Goal: Task Accomplishment & Management: Use online tool/utility

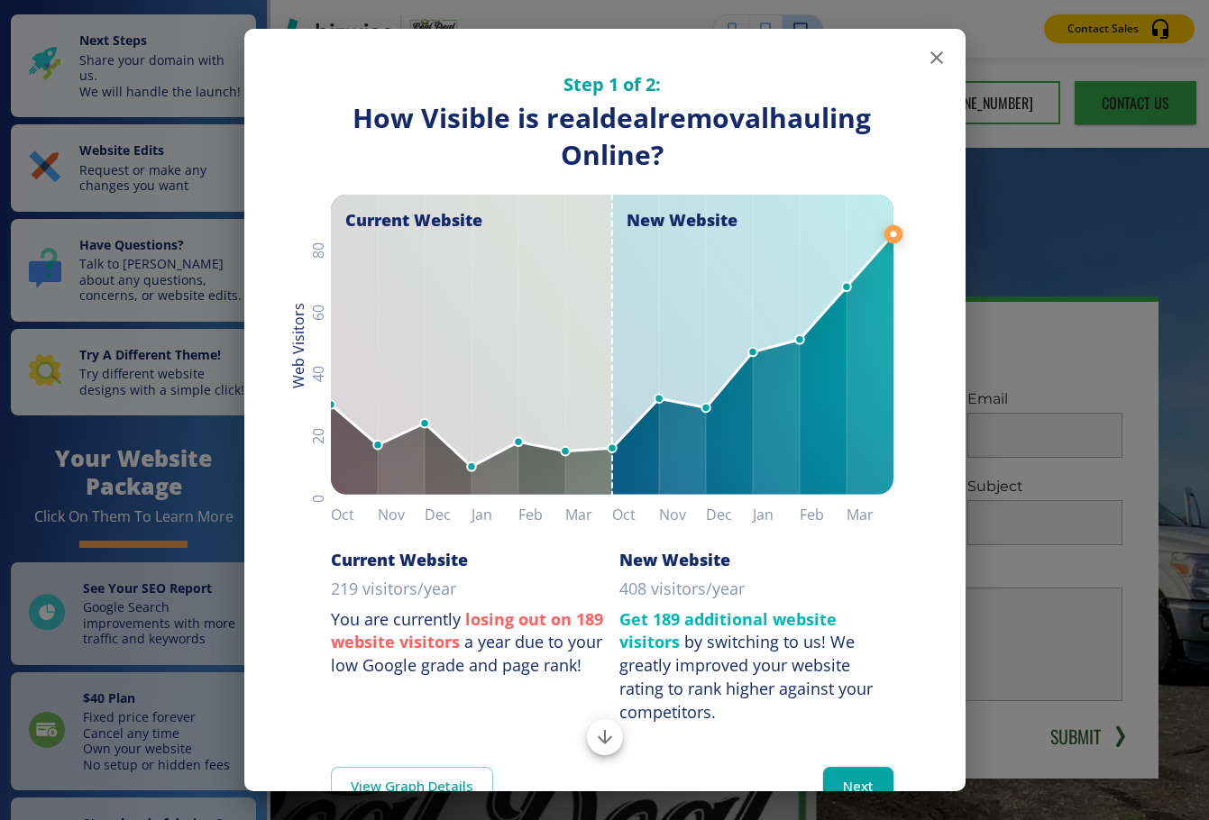
click at [873, 59] on line at bounding box center [892, 234] width 0 height 1562
click at [873, 59] on icon "button" at bounding box center [937, 58] width 22 height 22
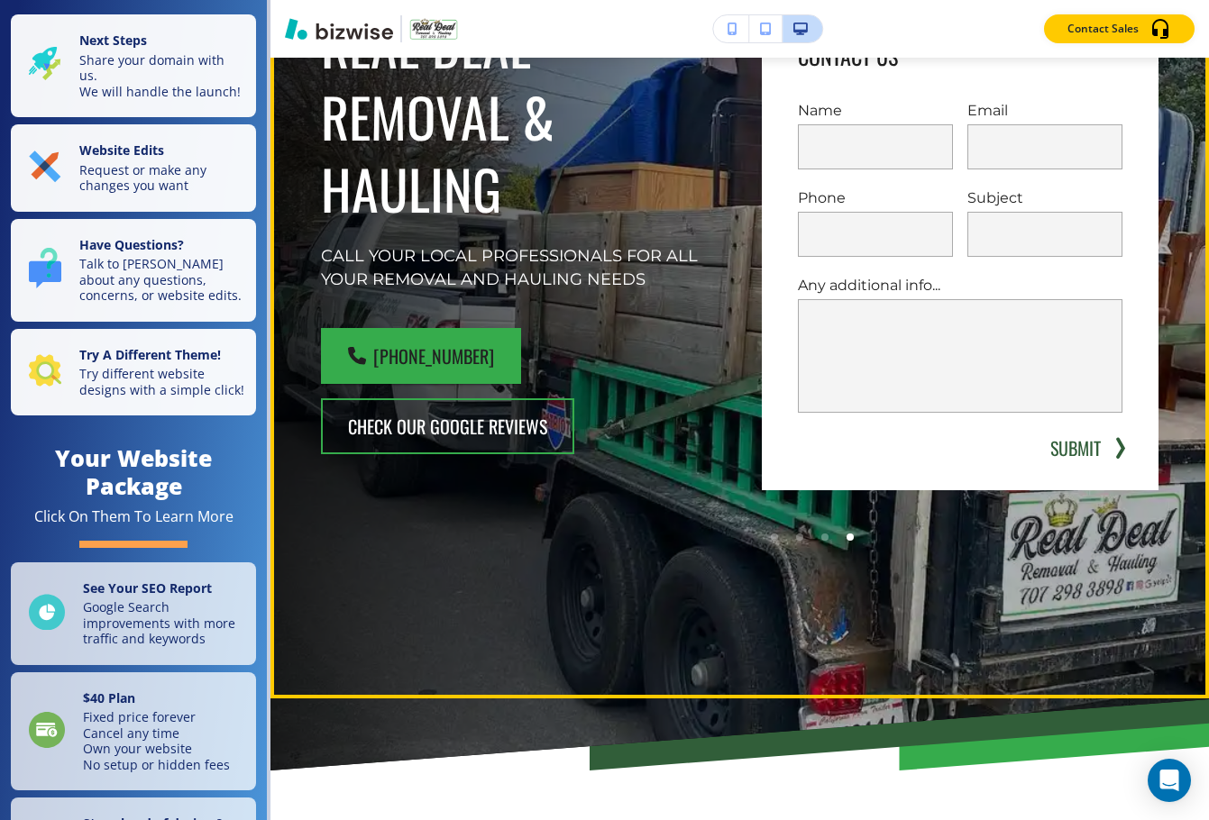
scroll to position [90, 0]
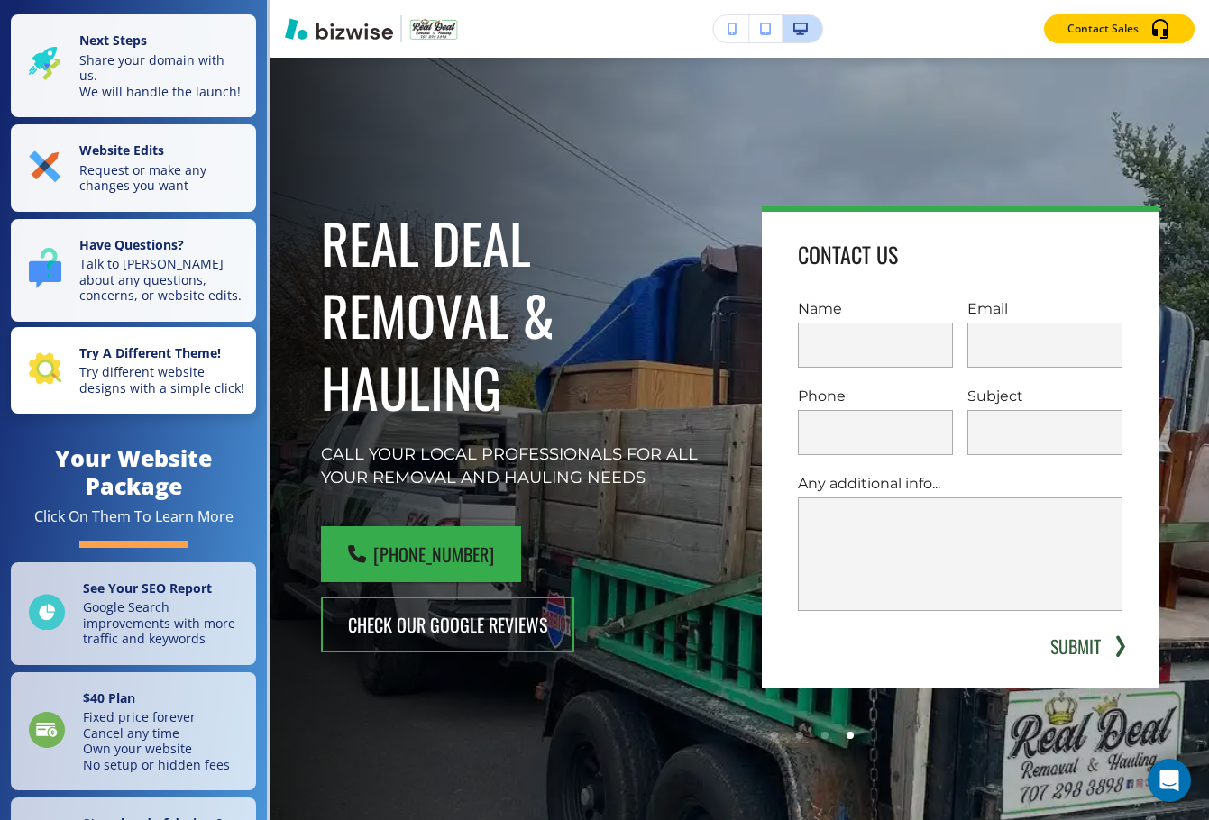
click at [175, 396] on p "Try different website designs with a simple click!" at bounding box center [162, 380] width 166 height 32
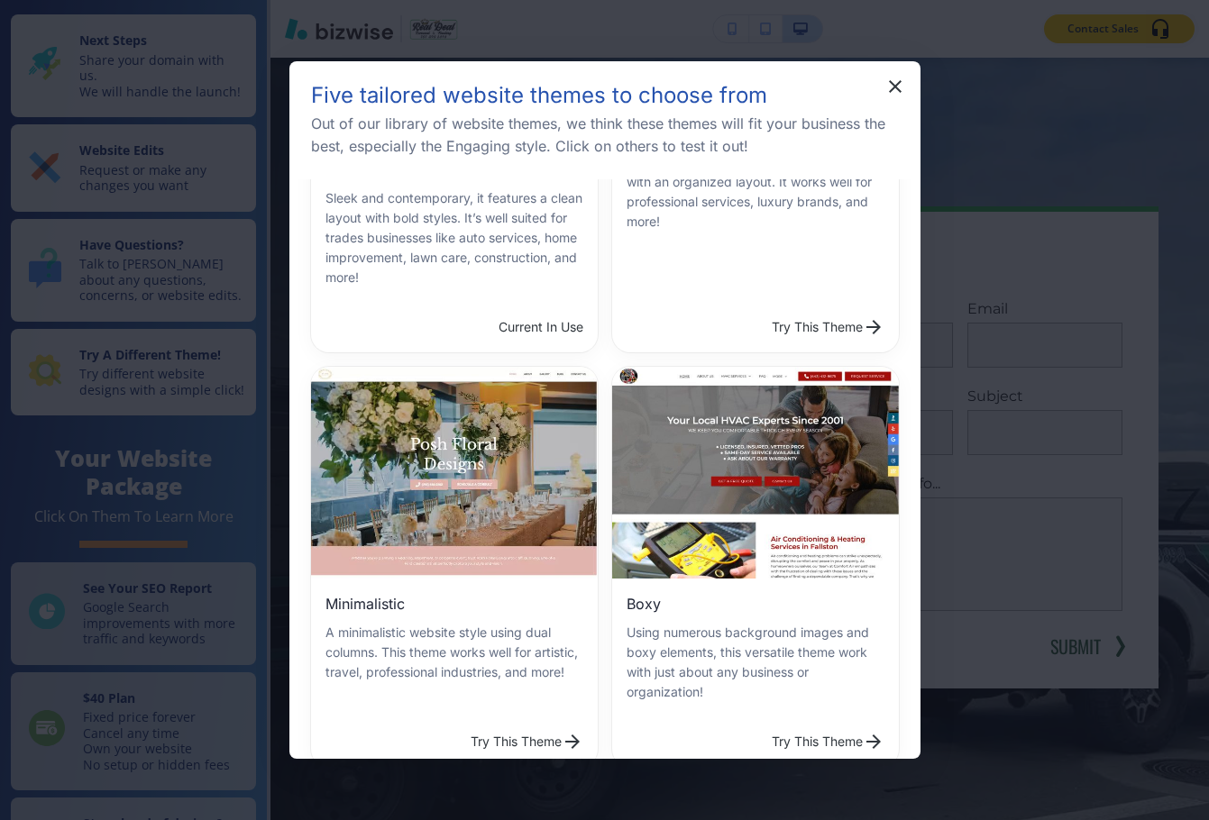
scroll to position [180, 0]
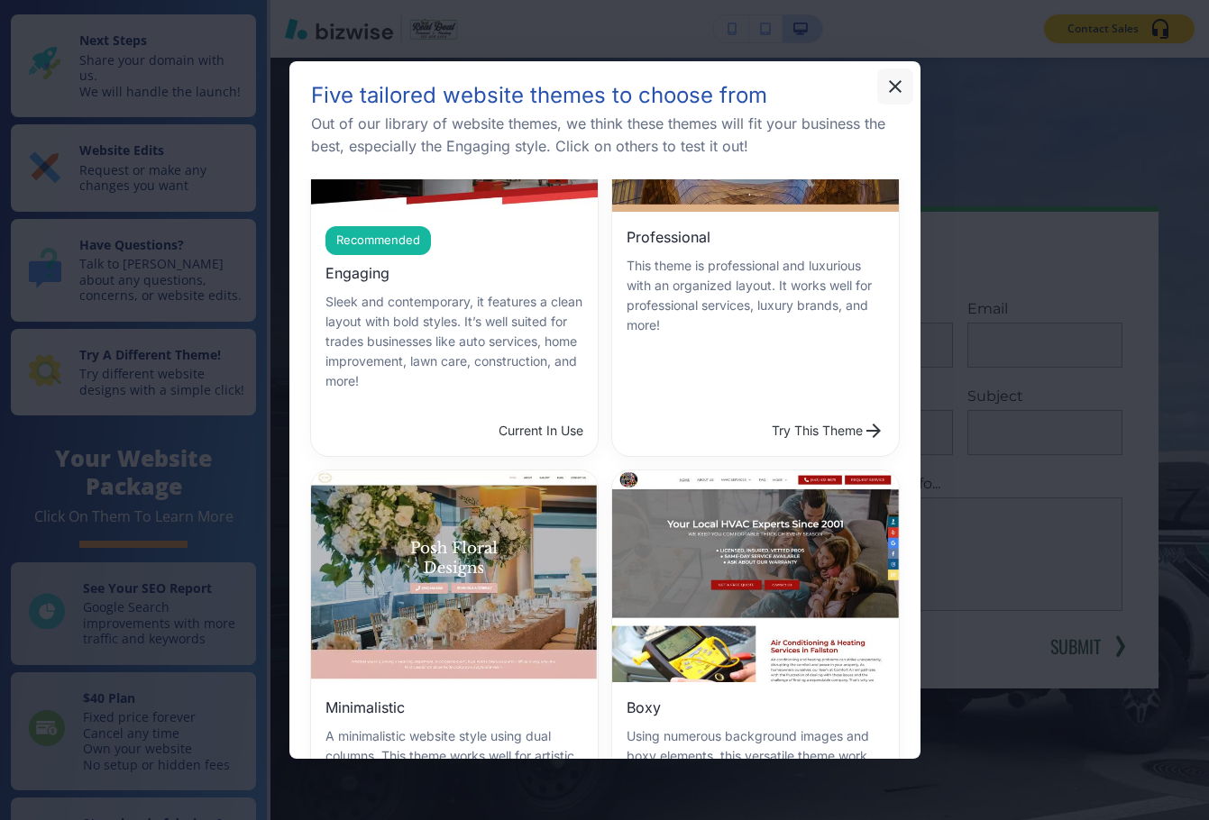
click at [873, 84] on icon "button" at bounding box center [895, 86] width 13 height 13
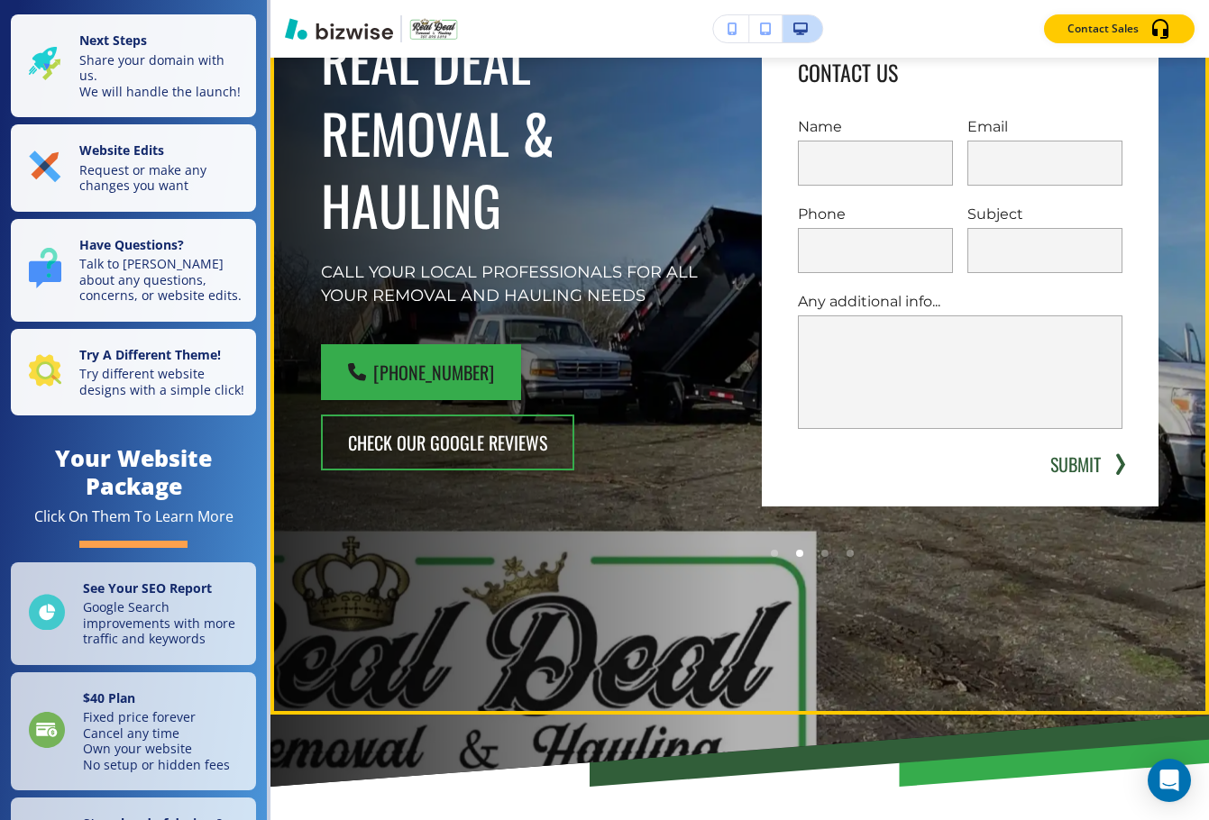
scroll to position [270, 0]
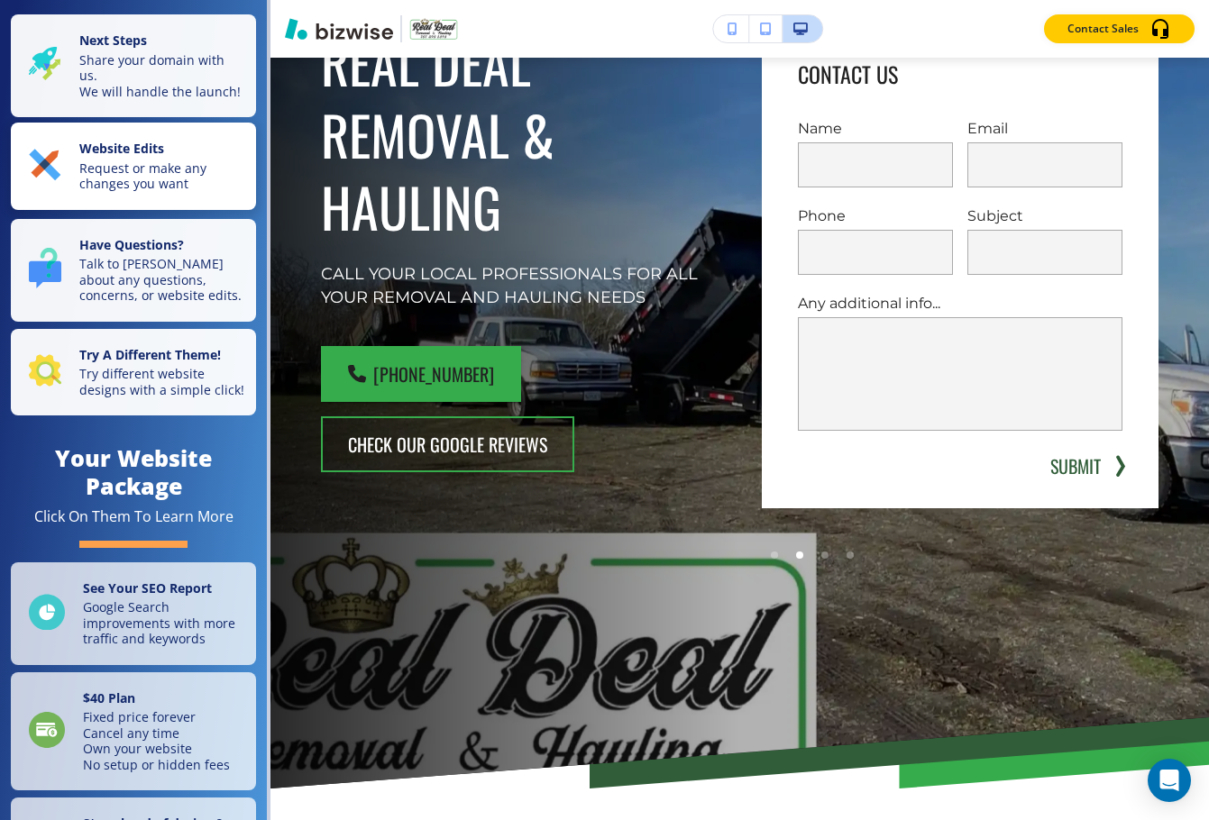
click at [115, 210] on button "Website Edits Request or make any changes you want" at bounding box center [133, 166] width 245 height 87
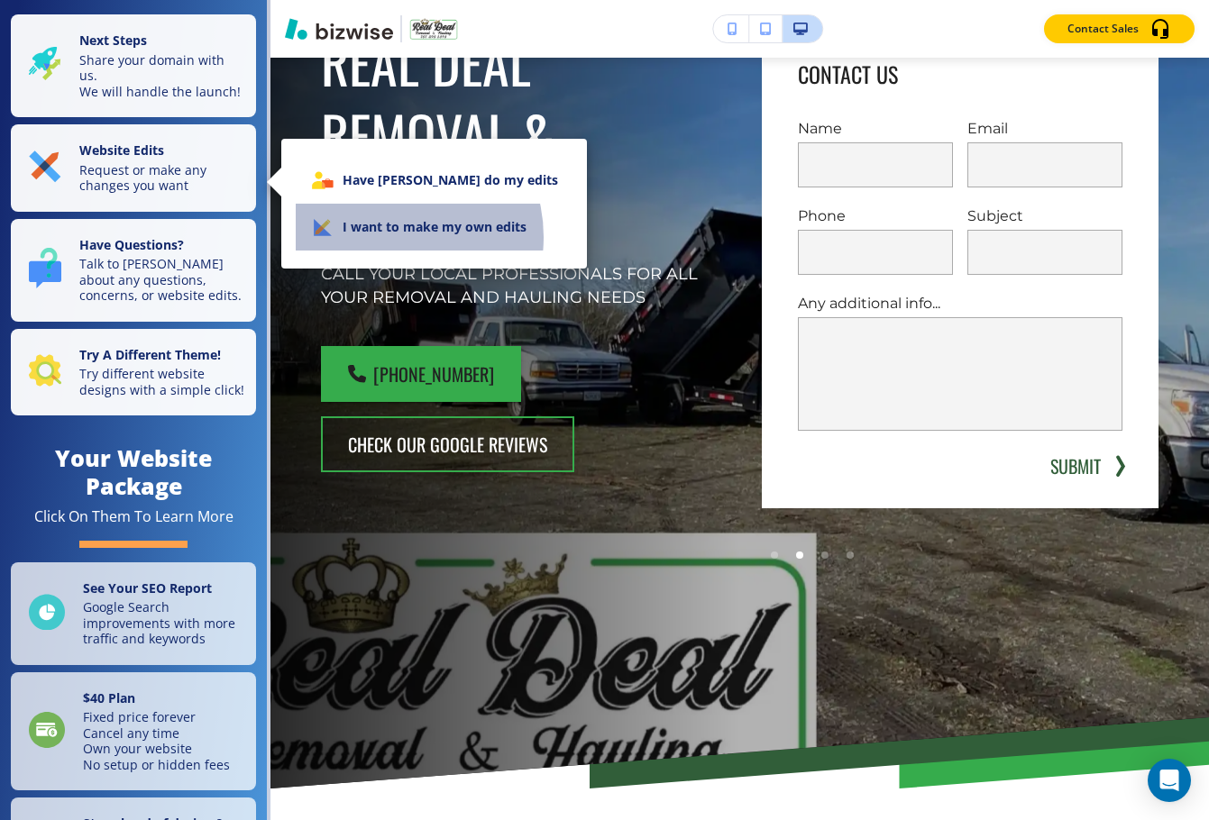
click at [388, 237] on li "I want to make my own edits" at bounding box center [434, 227] width 277 height 47
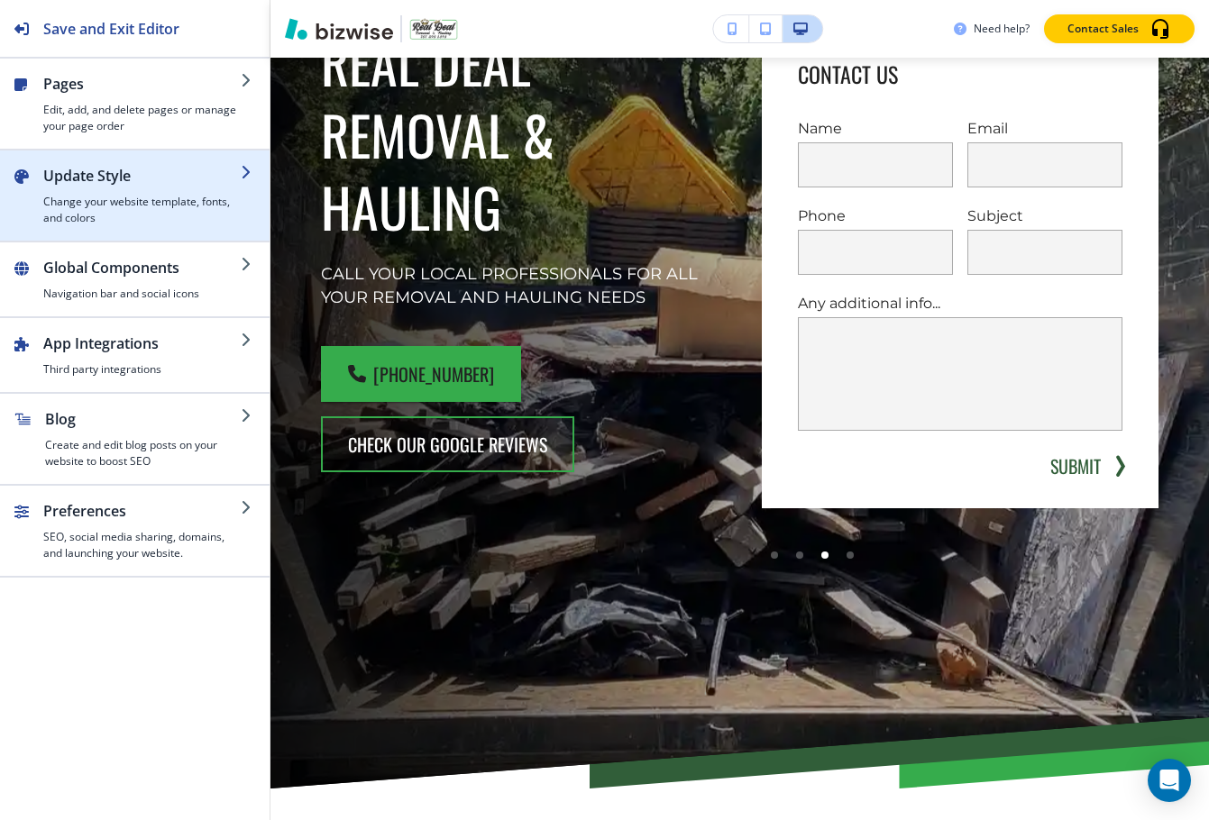
click at [96, 209] on h4 "Change your website template, fonts, and colors" at bounding box center [141, 210] width 197 height 32
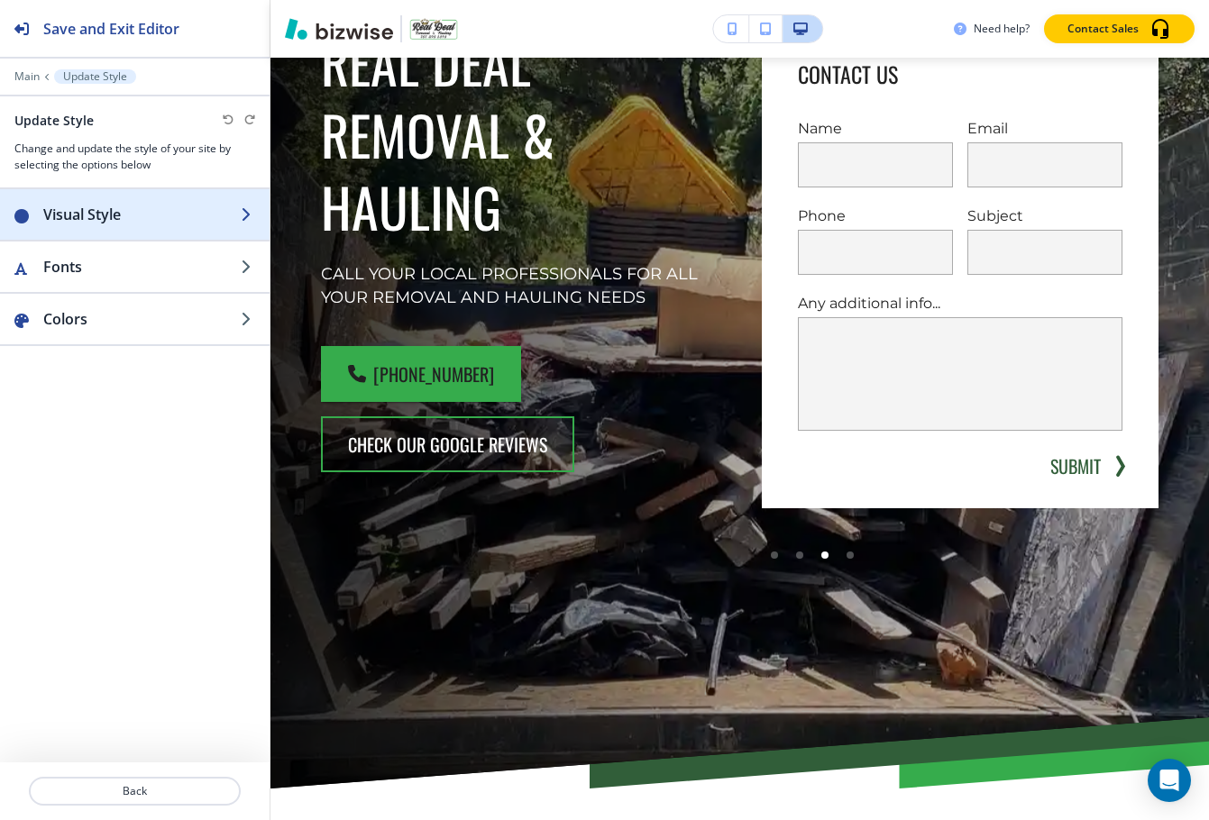
click at [164, 225] on div "button" at bounding box center [134, 232] width 269 height 14
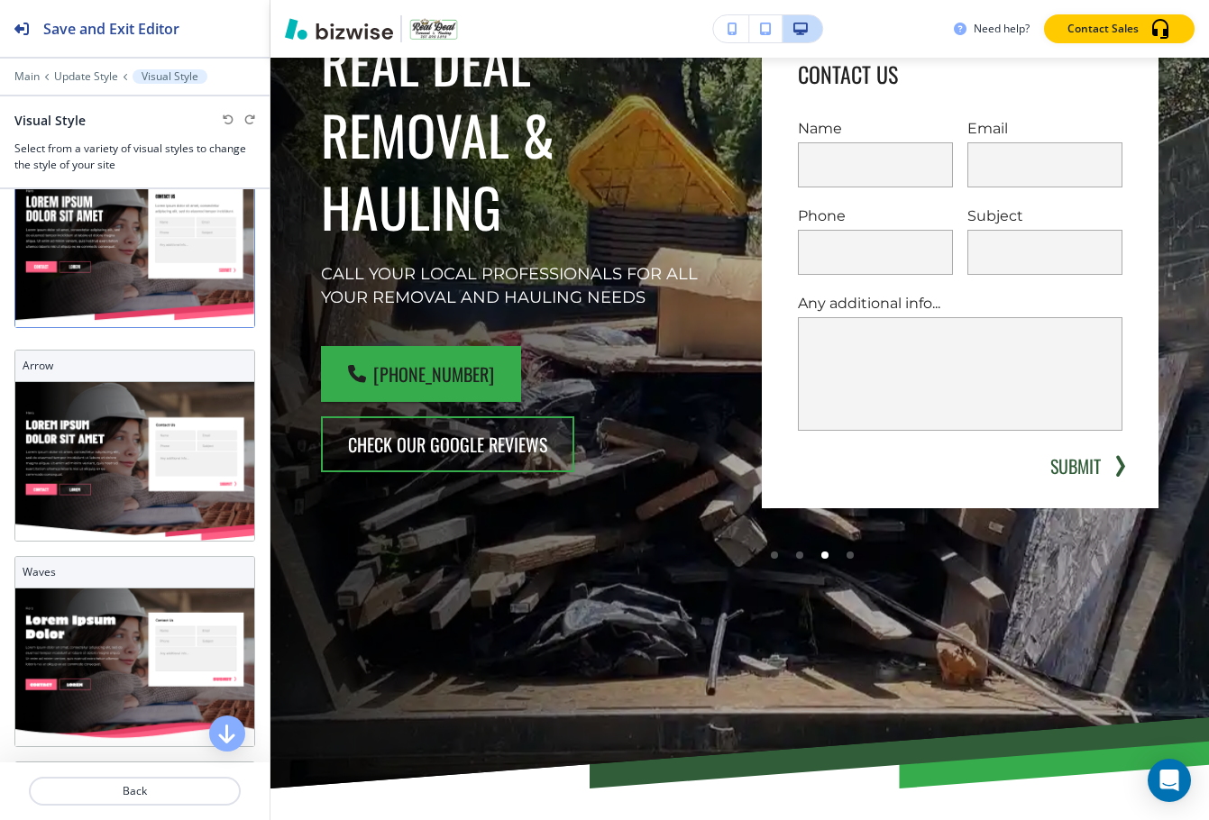
scroll to position [180, 0]
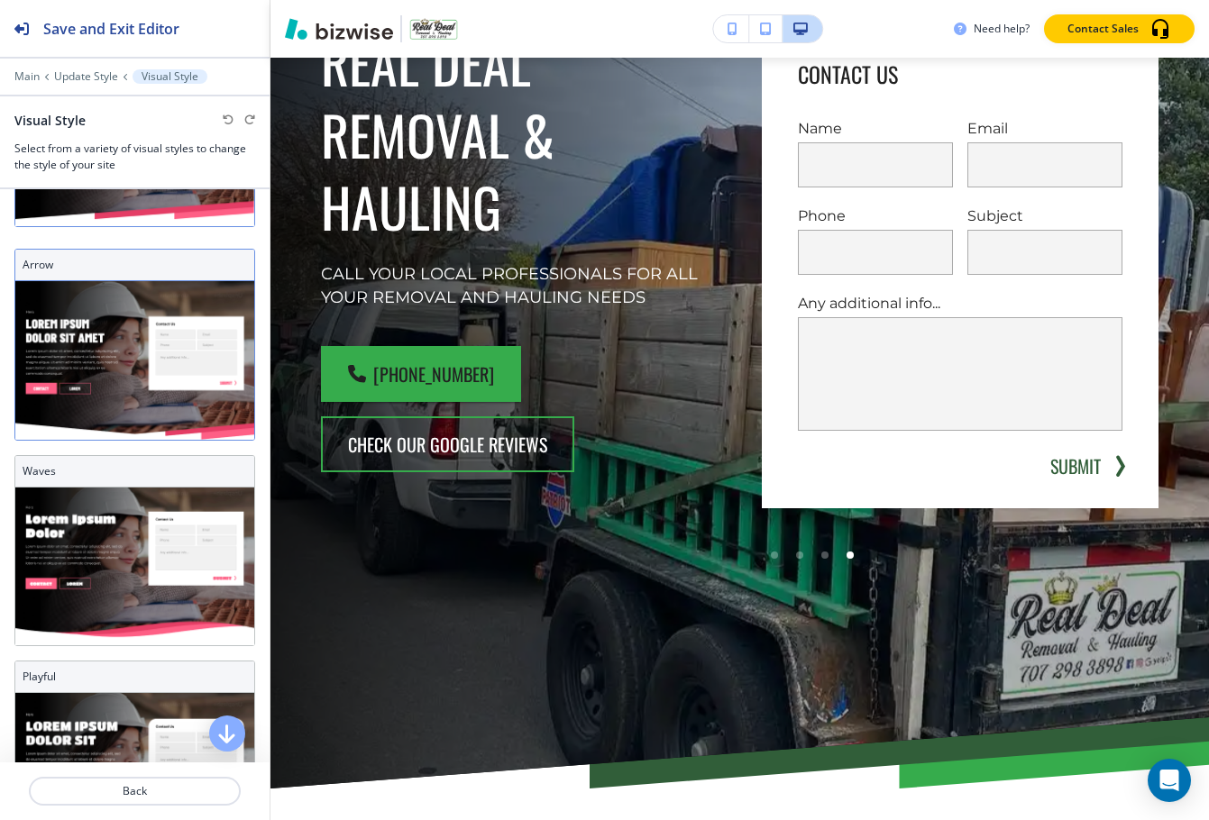
click at [105, 270] on div "Arrow" at bounding box center [134, 266] width 239 height 32
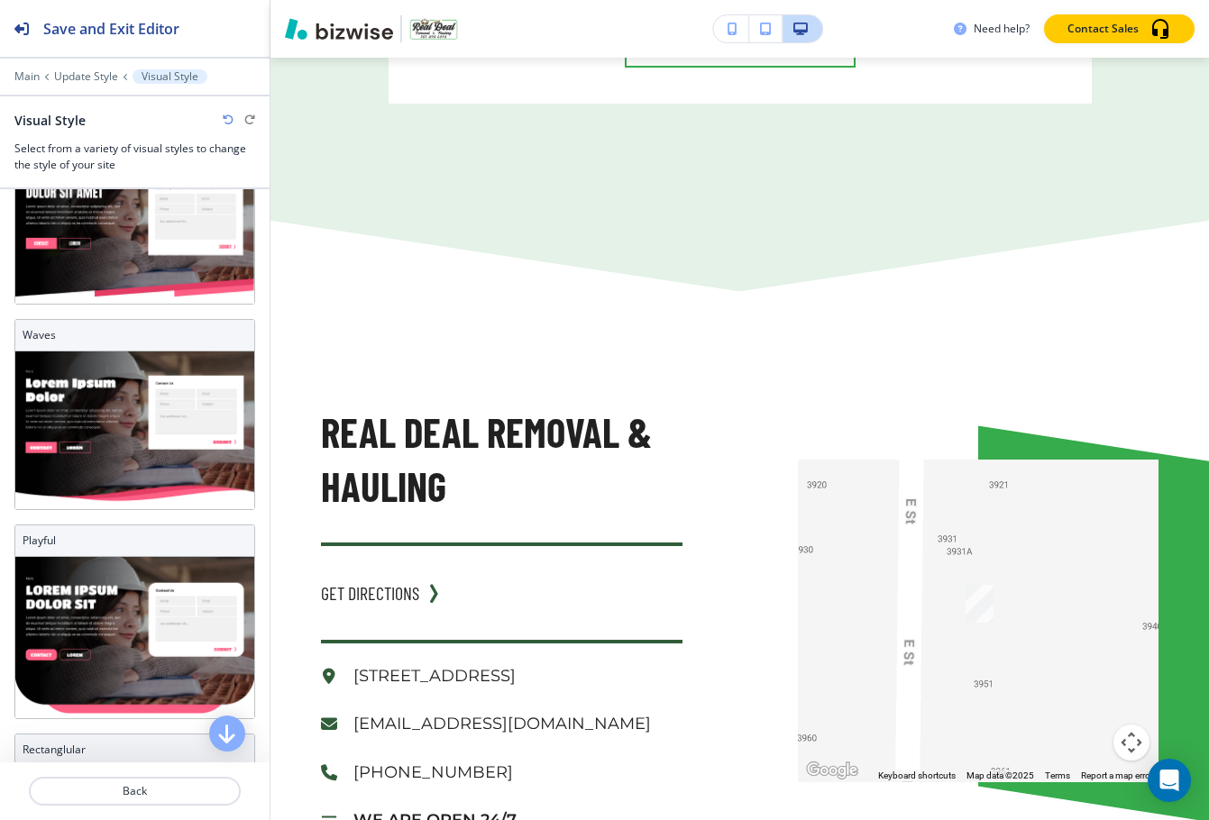
scroll to position [361, 0]
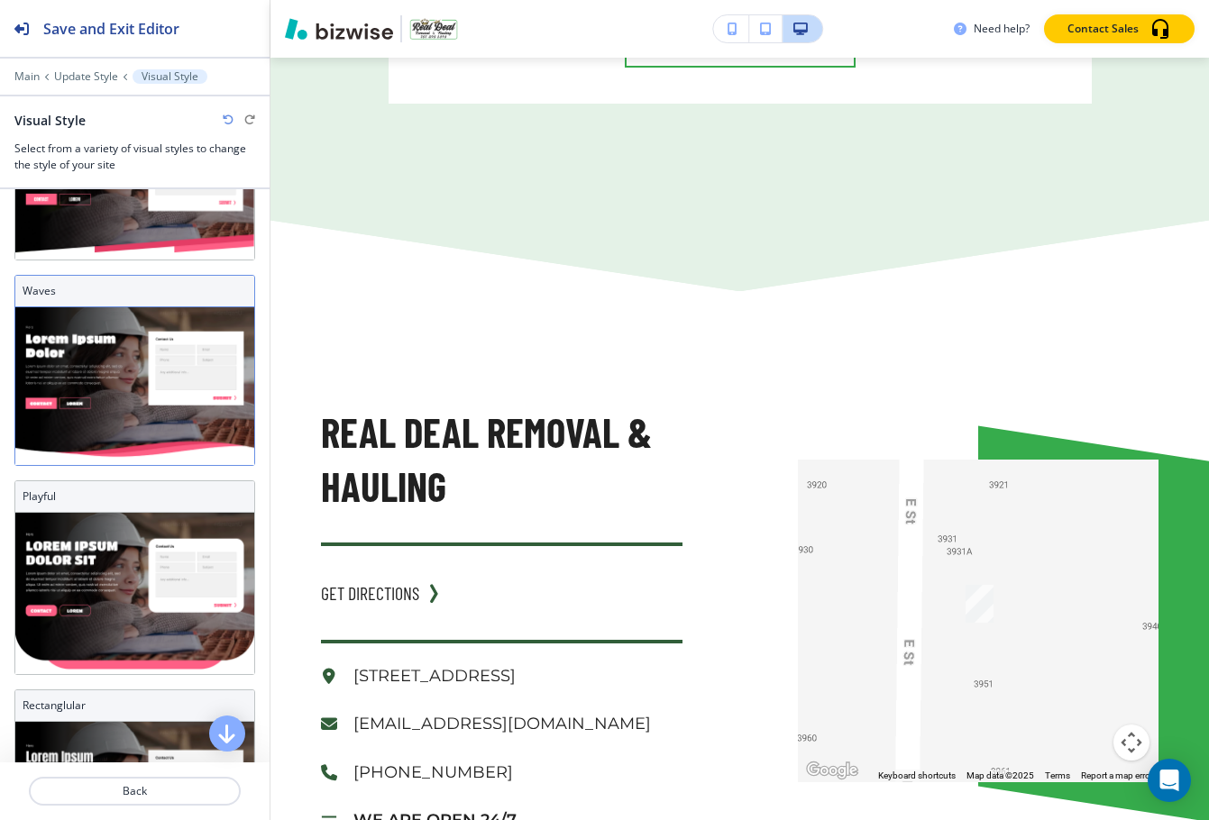
click at [121, 416] on img at bounding box center [134, 386] width 239 height 158
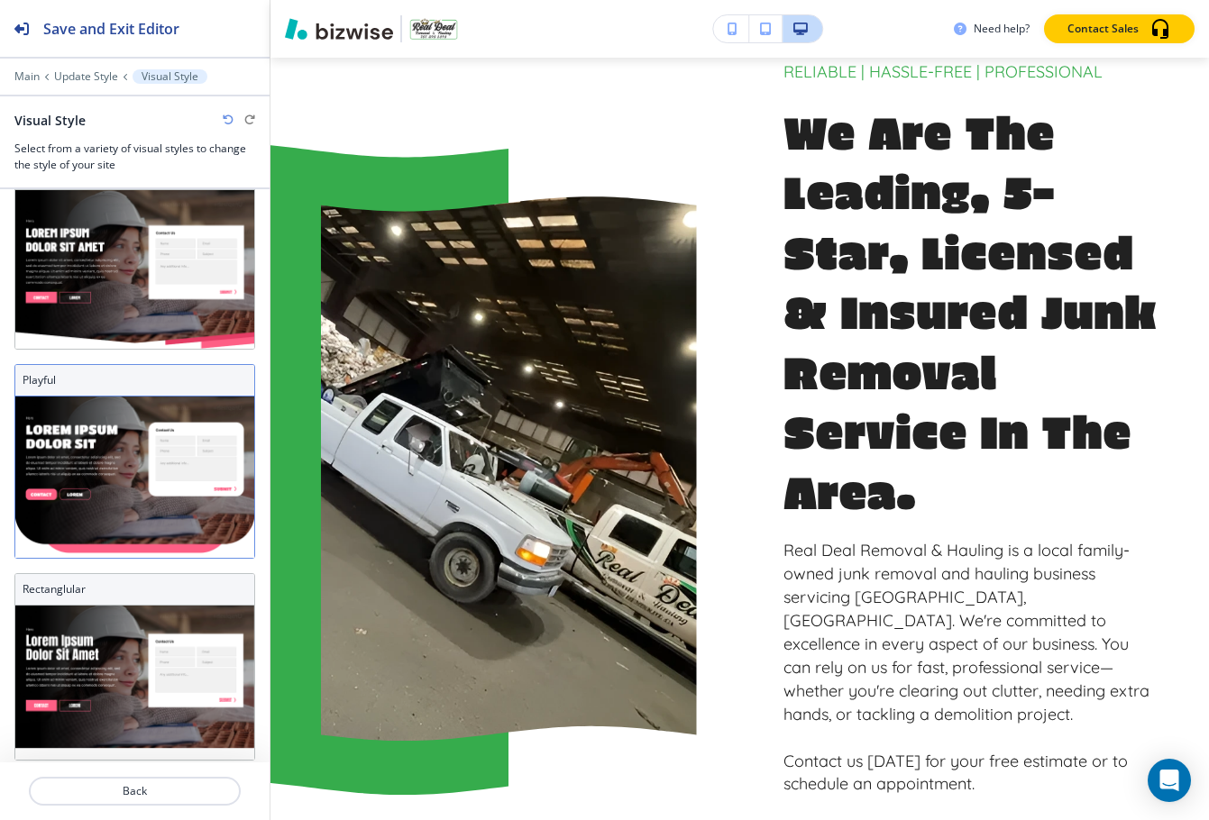
scroll to position [480, 0]
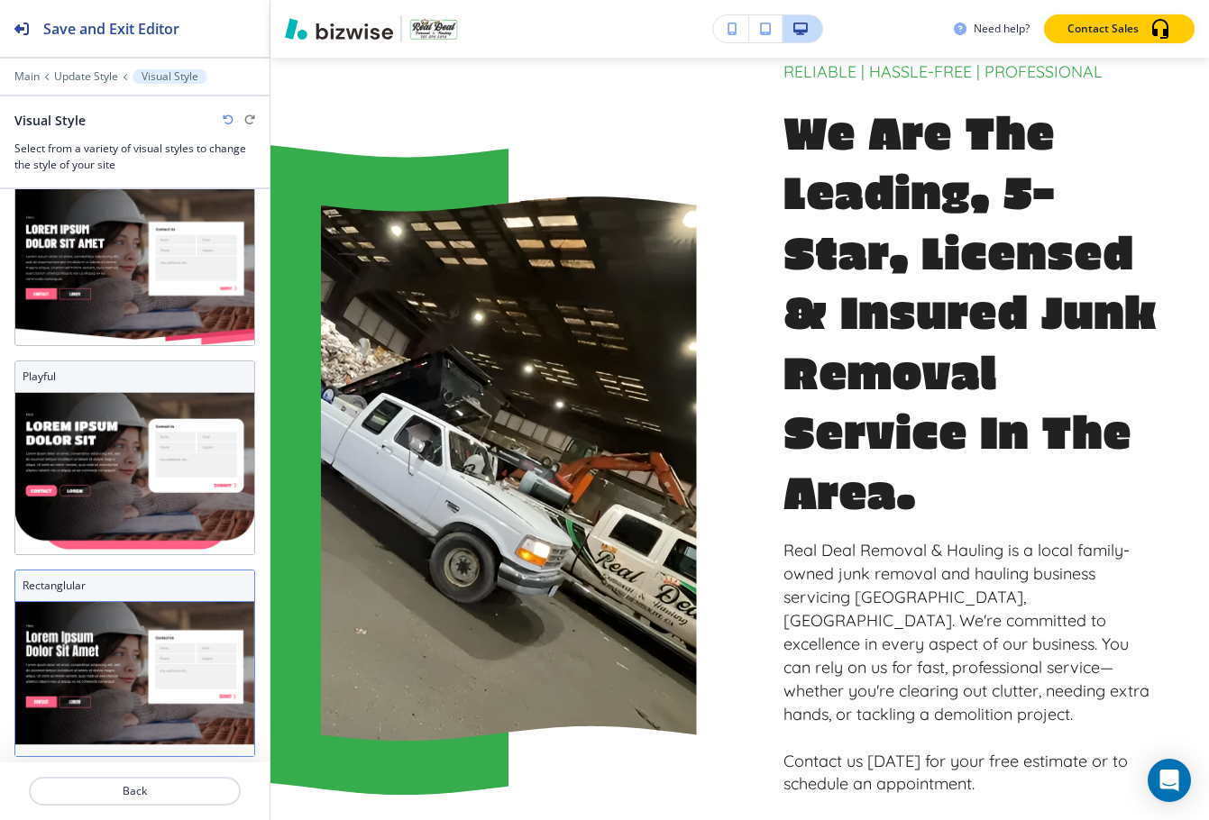
click at [118, 602] on img at bounding box center [134, 679] width 239 height 154
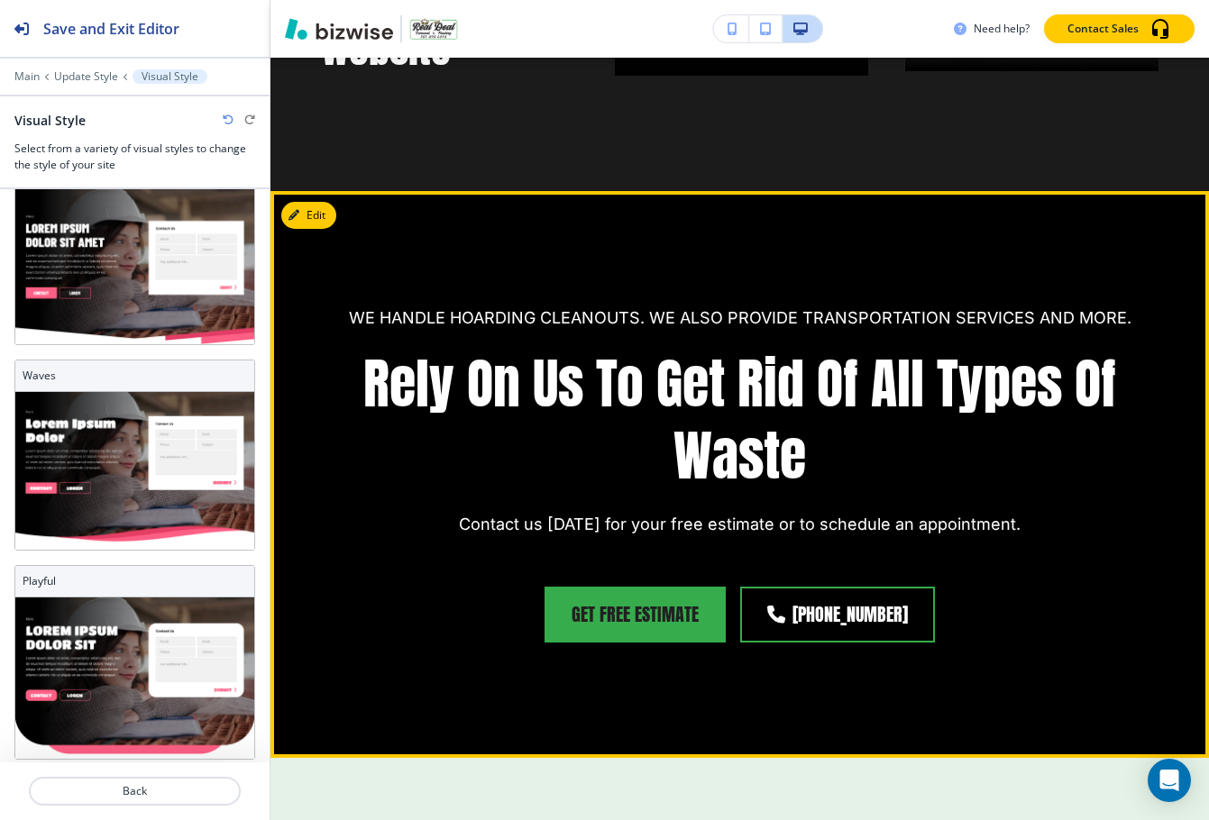
scroll to position [5859, 0]
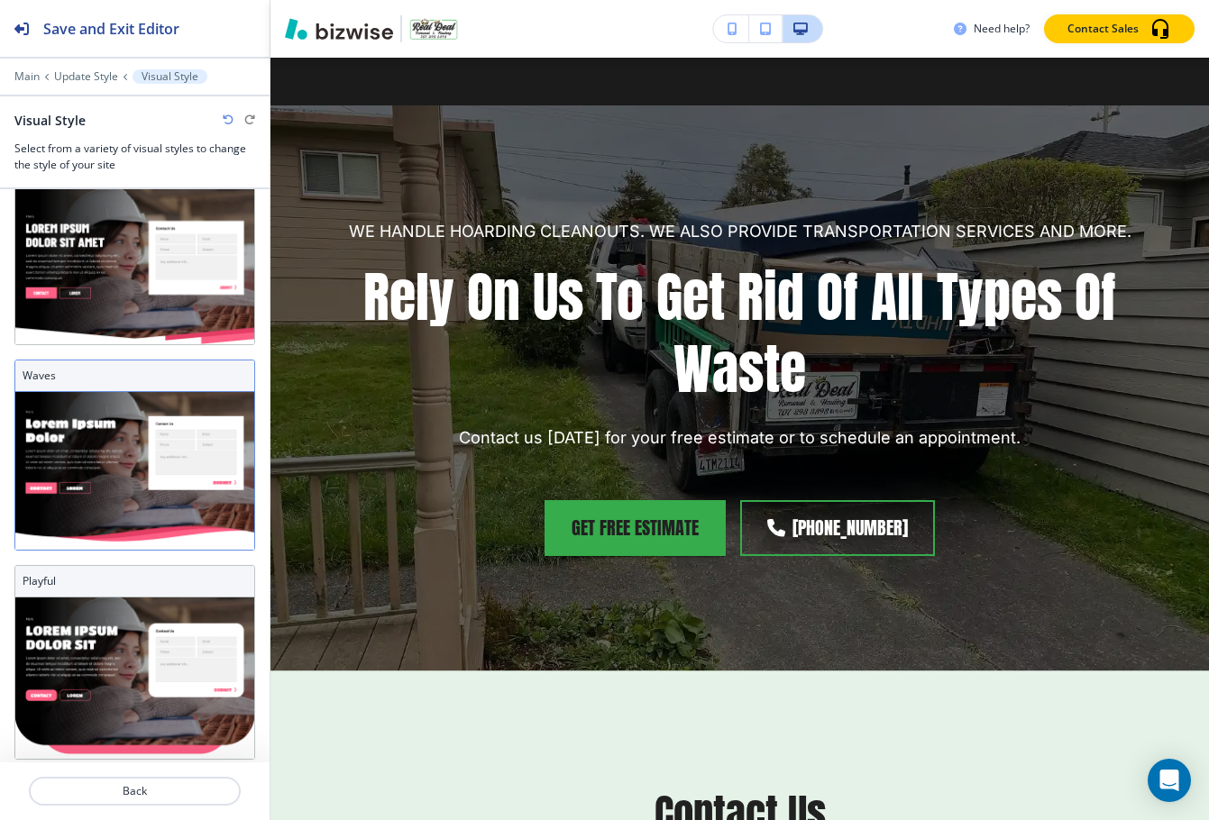
click at [129, 438] on img at bounding box center [134, 471] width 239 height 158
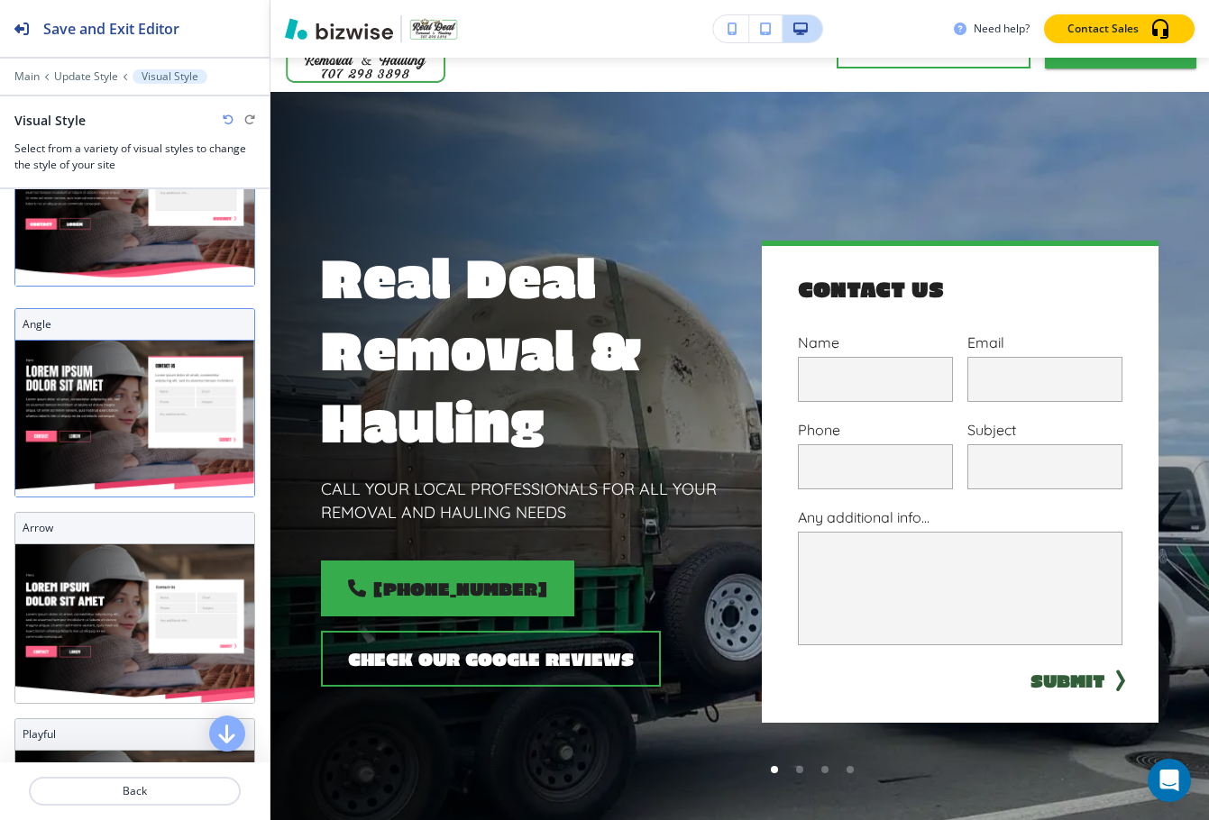
scroll to position [390, 0]
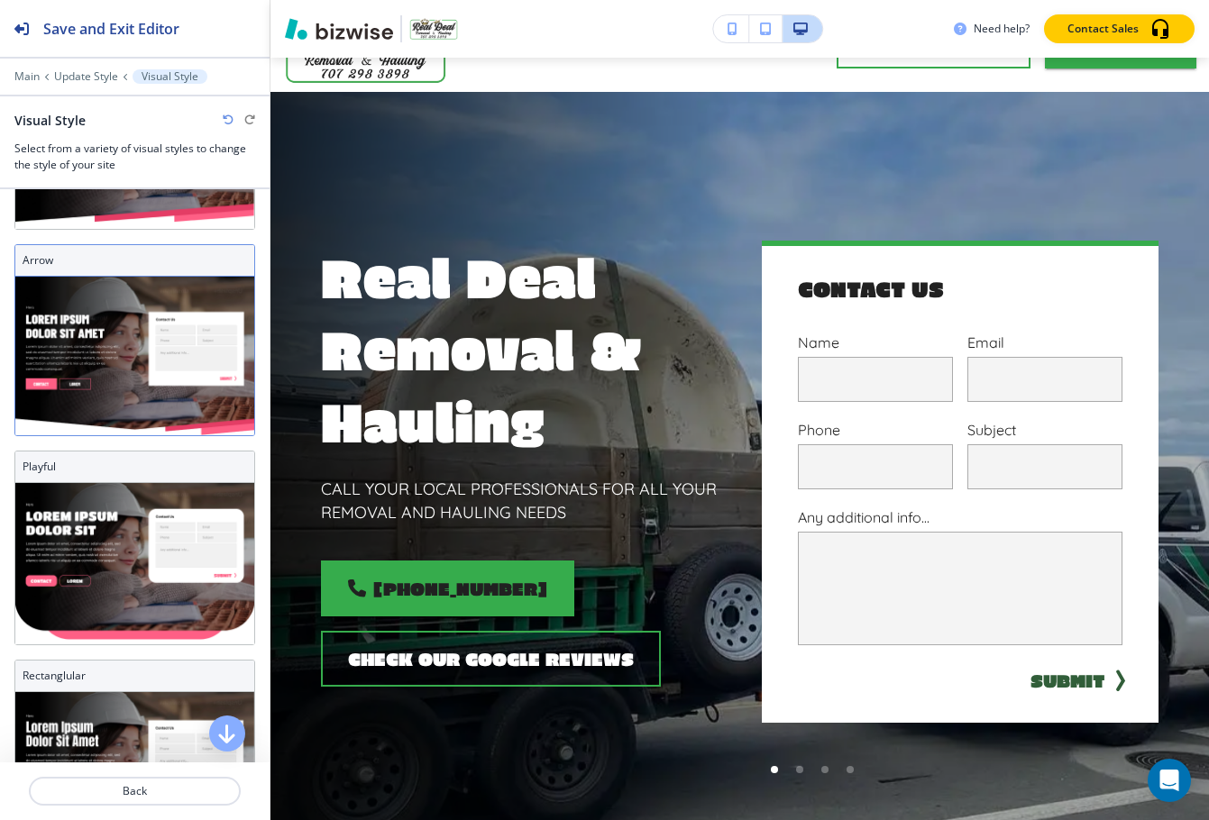
click at [99, 393] on img at bounding box center [134, 356] width 239 height 159
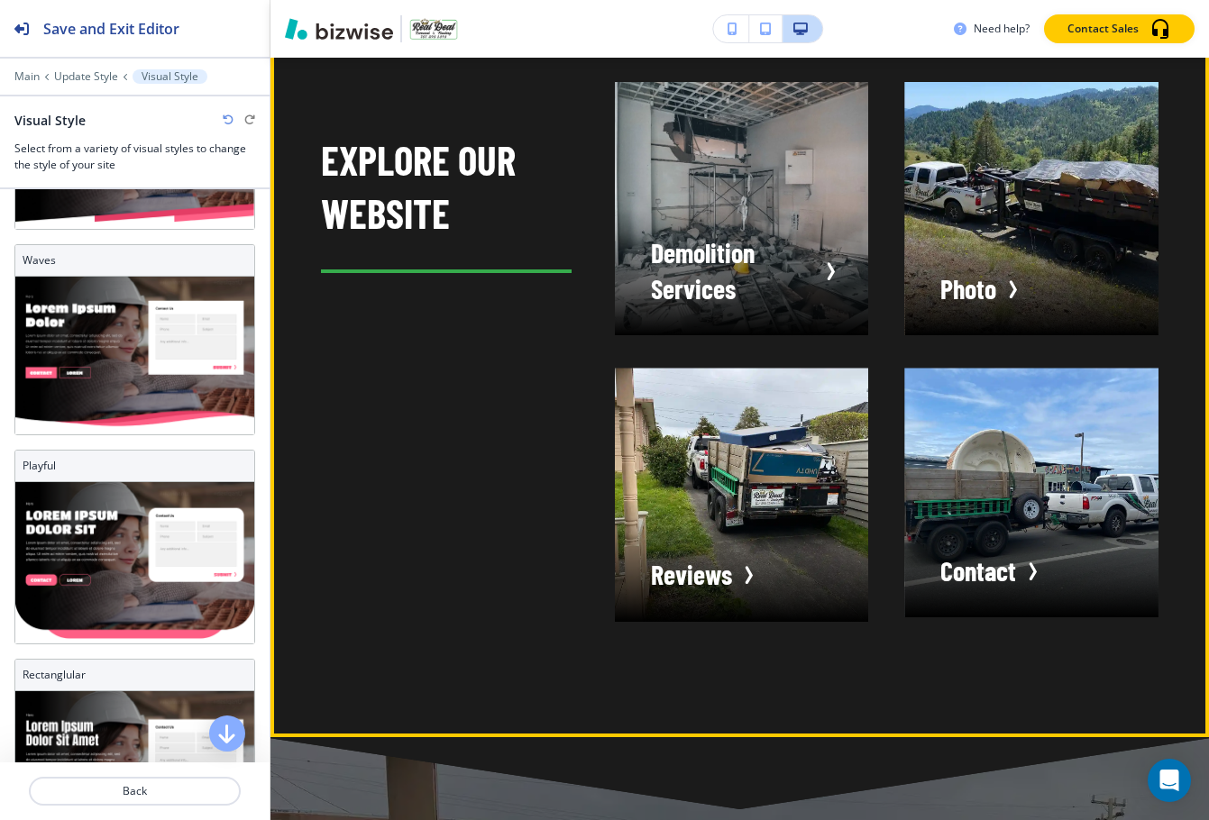
scroll to position [5498, 0]
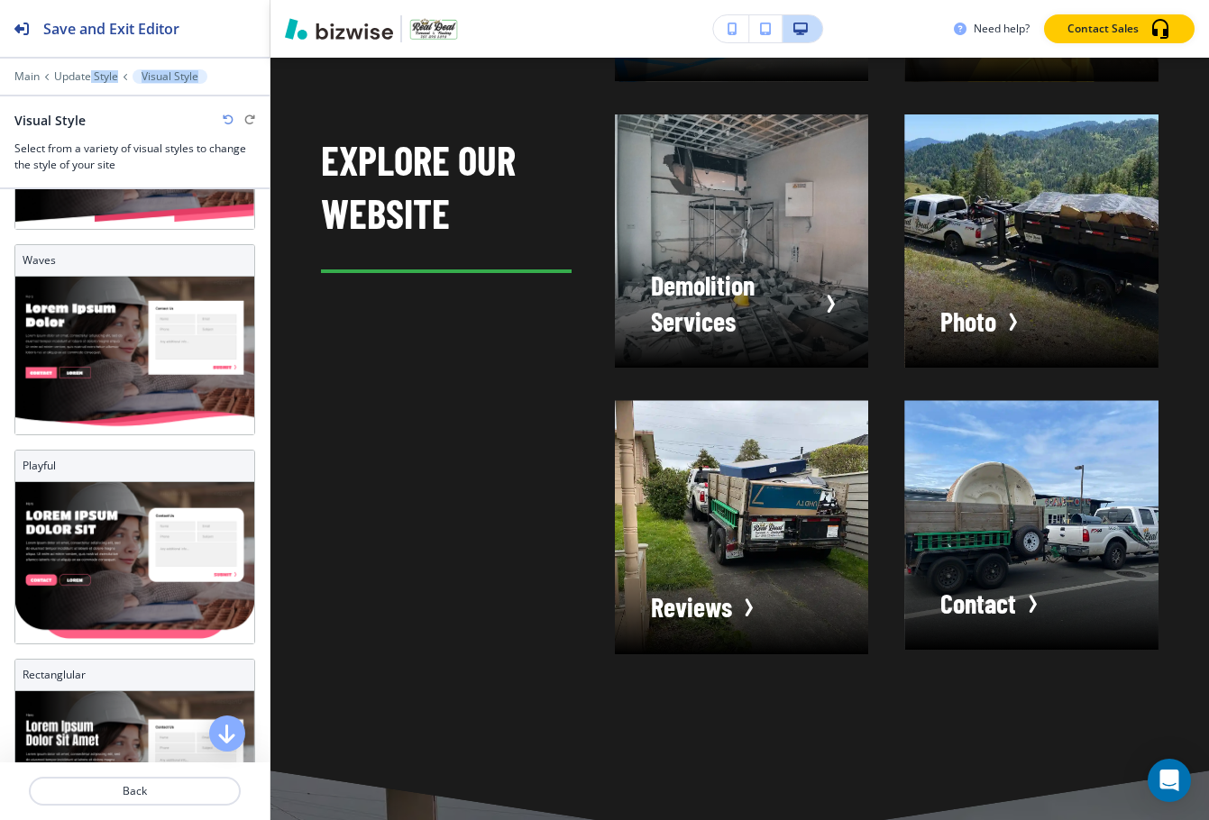
click at [89, 87] on div "Main Update Style Visual Style Visual Style Select from a variety of visual sty…" at bounding box center [134, 121] width 269 height 104
click at [86, 81] on p "Update Style" at bounding box center [86, 76] width 64 height 13
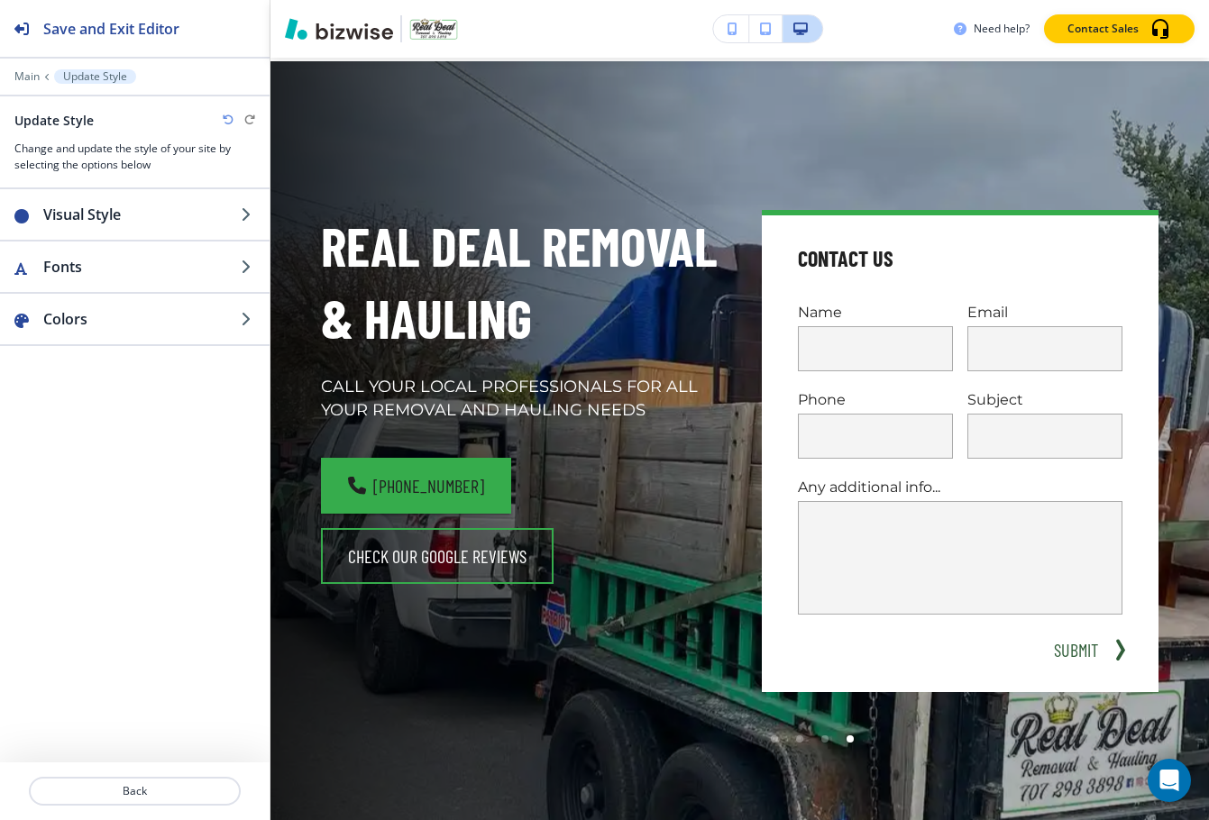
scroll to position [0, 0]
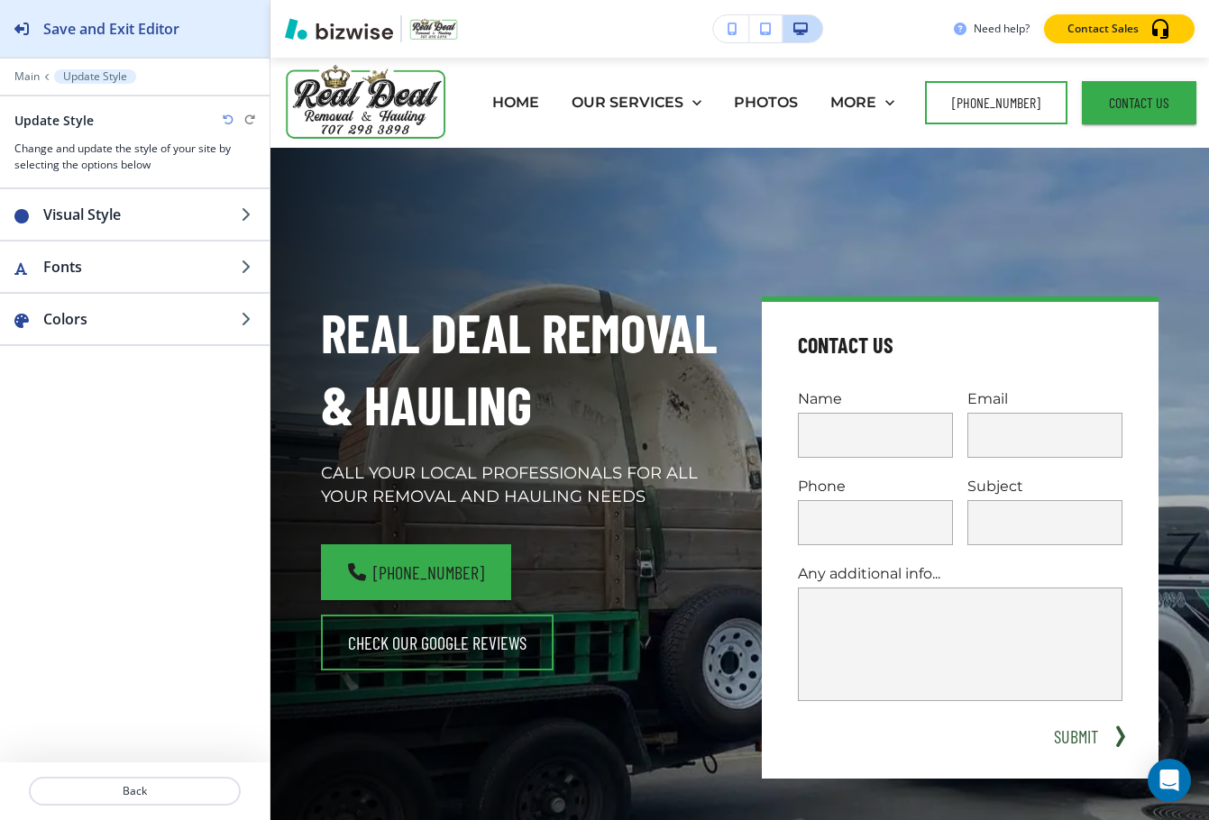
click at [76, 43] on div "Save and Exit Editor" at bounding box center [89, 28] width 179 height 57
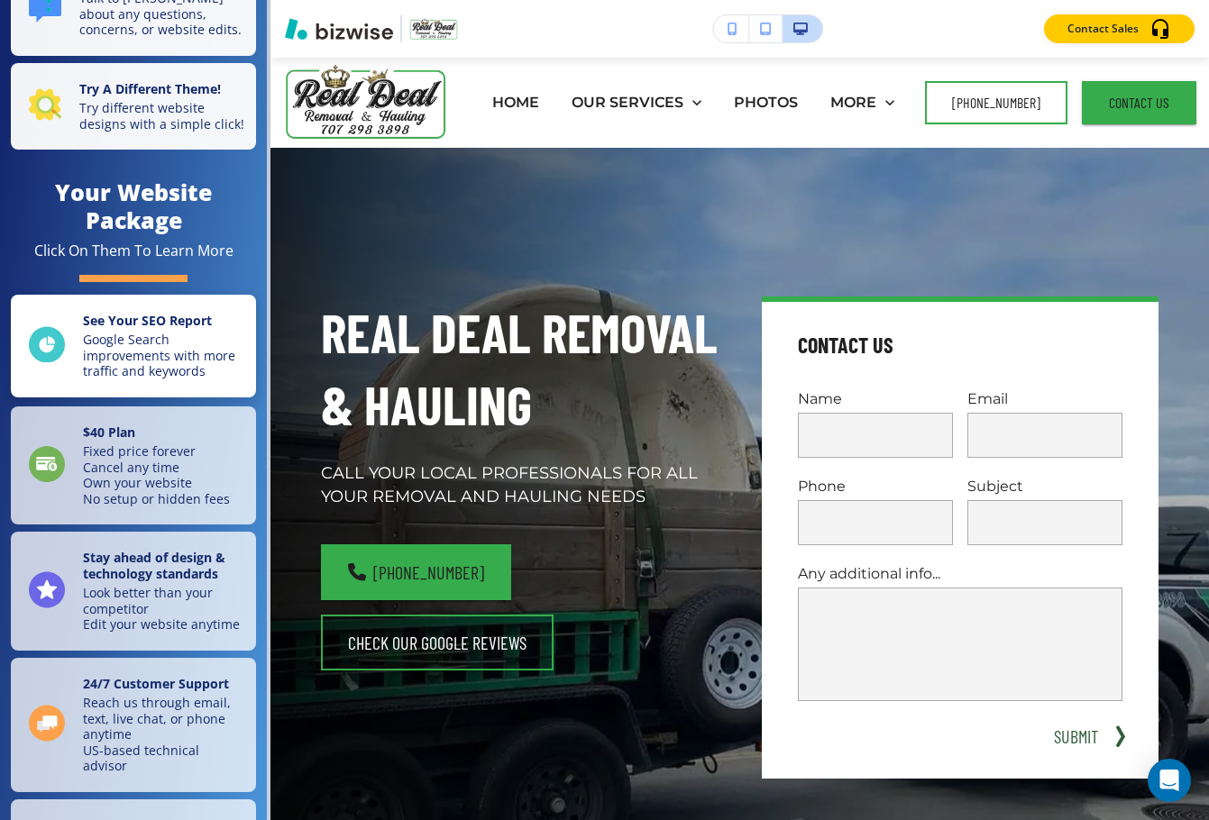
scroll to position [90, 0]
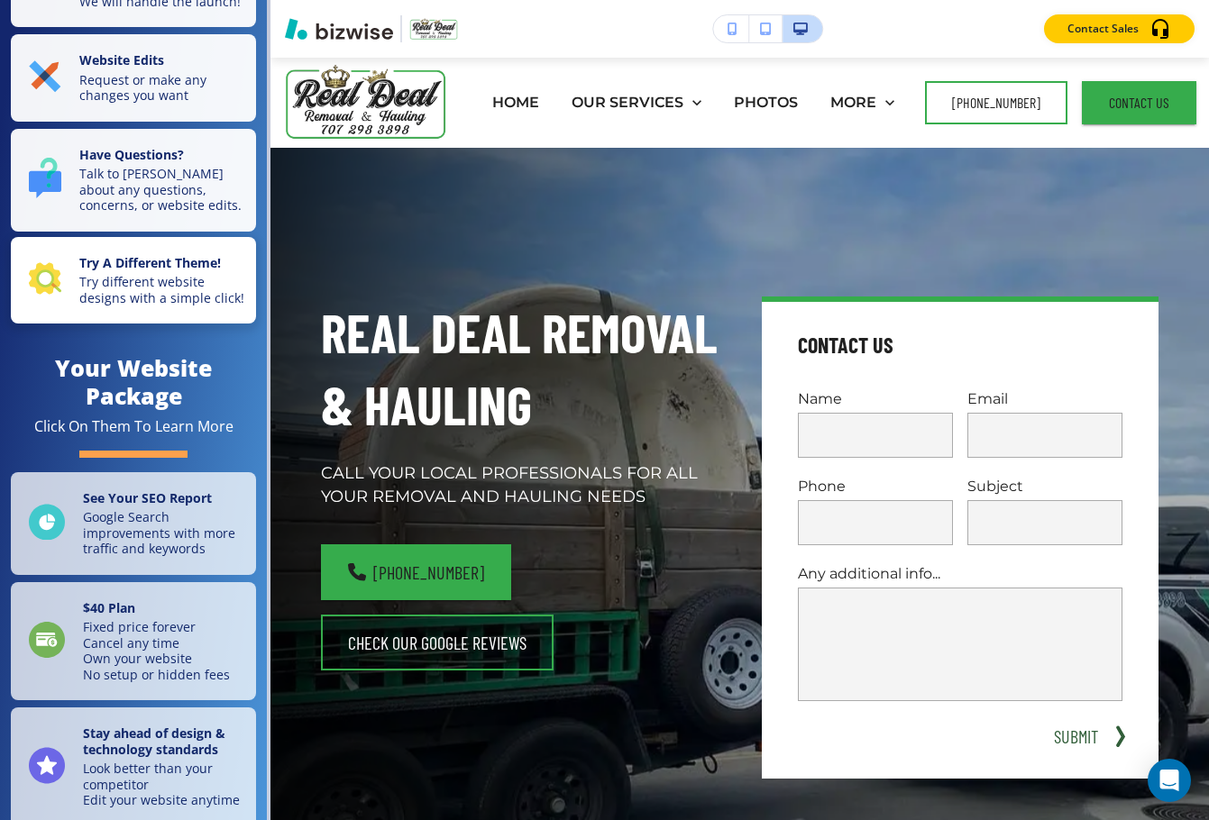
click at [146, 306] on p "Try different website designs with a simple click!" at bounding box center [162, 290] width 166 height 32
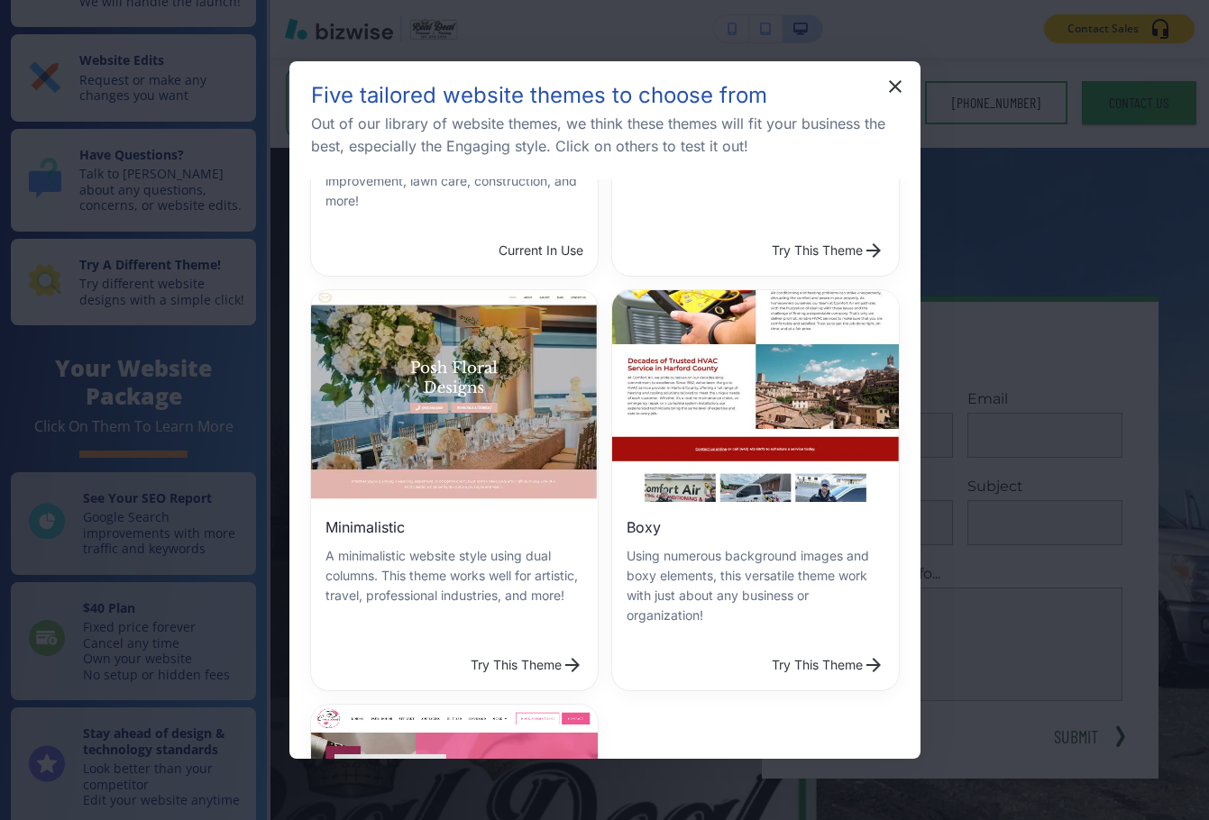
scroll to position [270, 0]
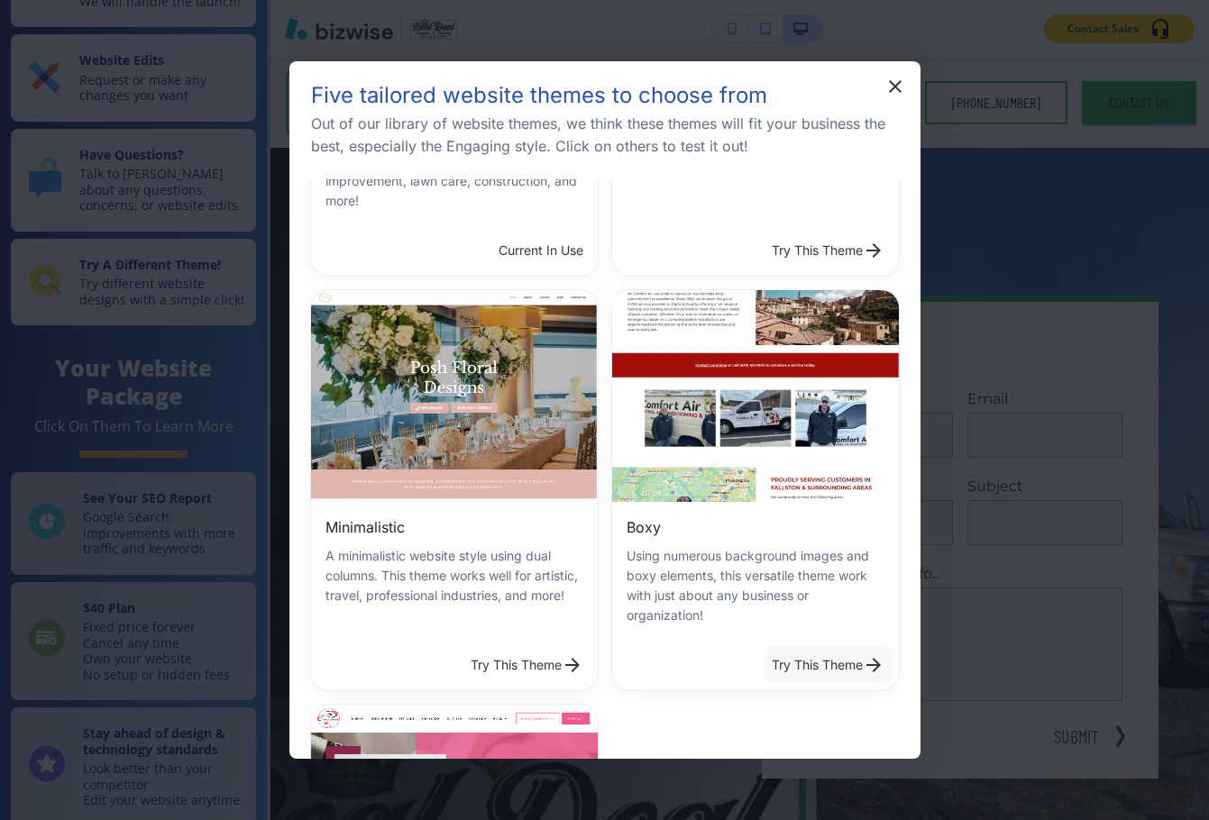
click at [790, 659] on button "Try This Theme" at bounding box center [827, 665] width 127 height 36
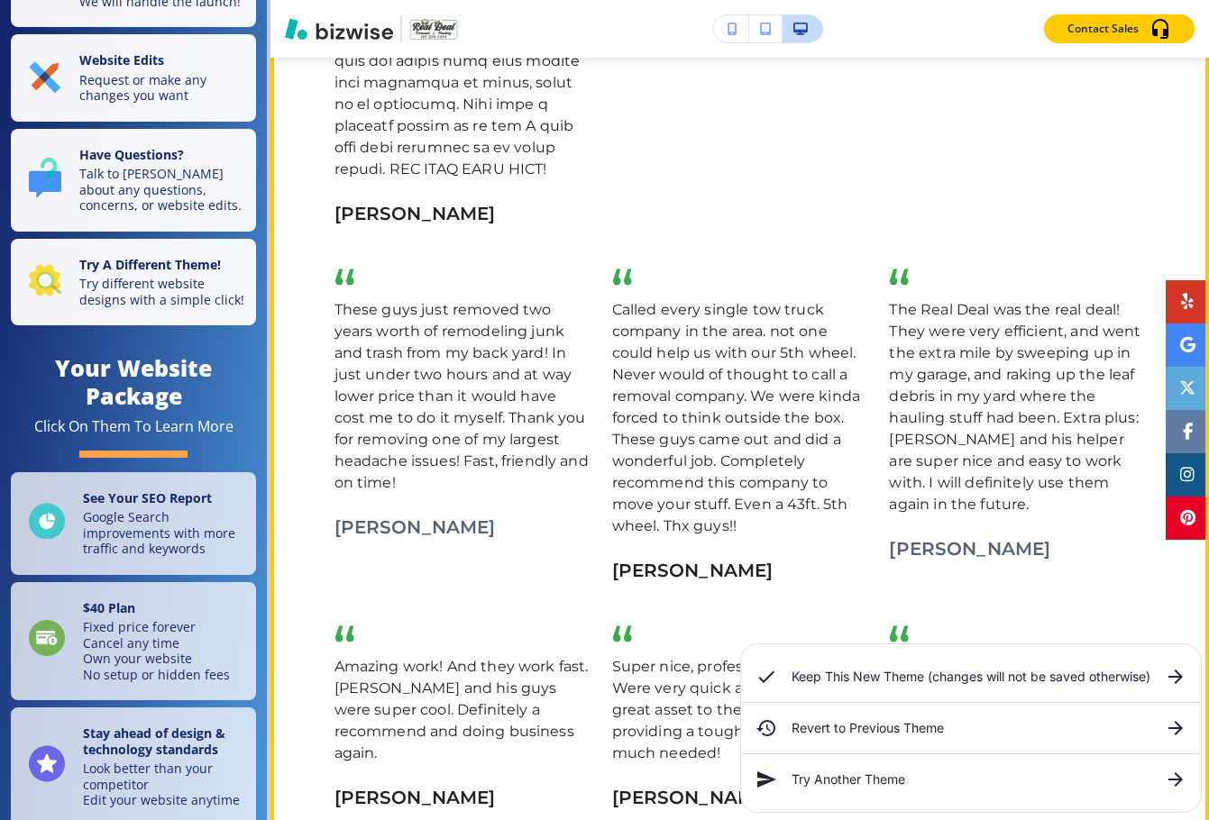
scroll to position [3786, 0]
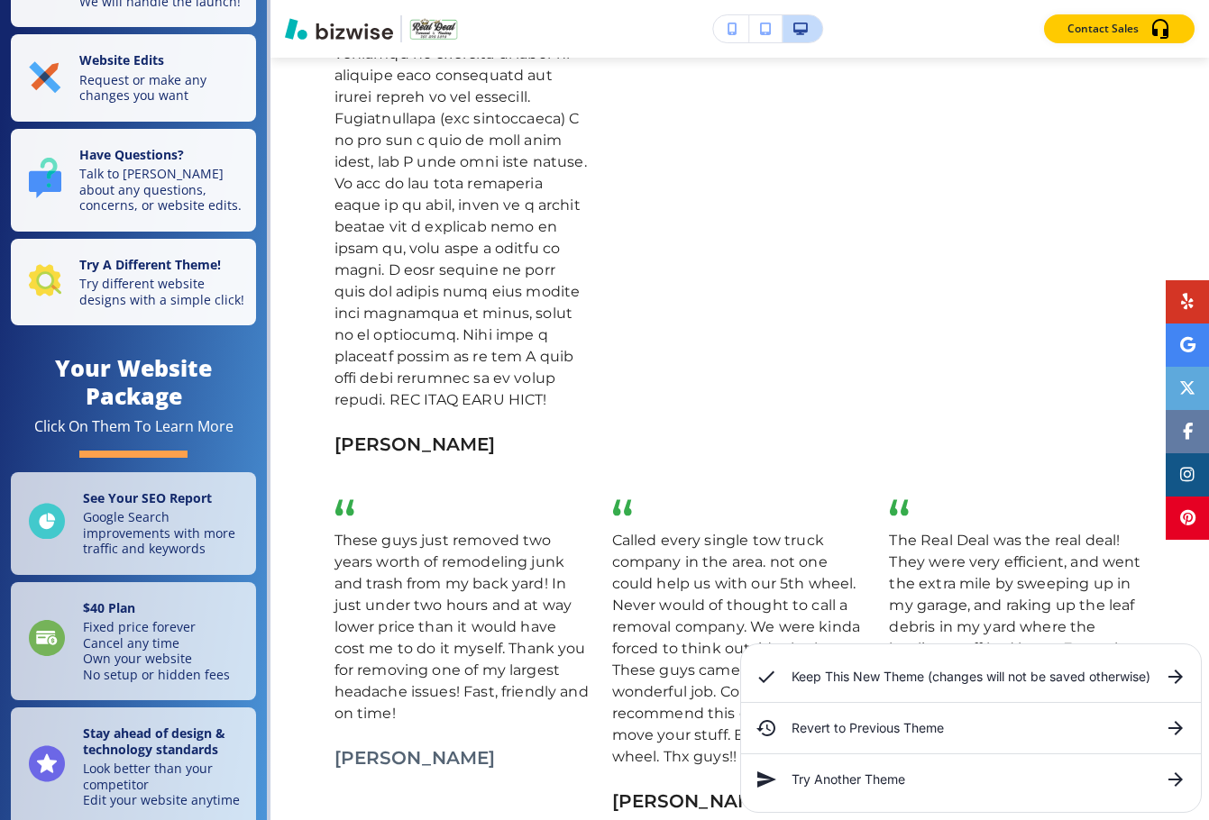
click at [873, 789] on h6 "Try Another Theme" at bounding box center [970, 780] width 359 height 20
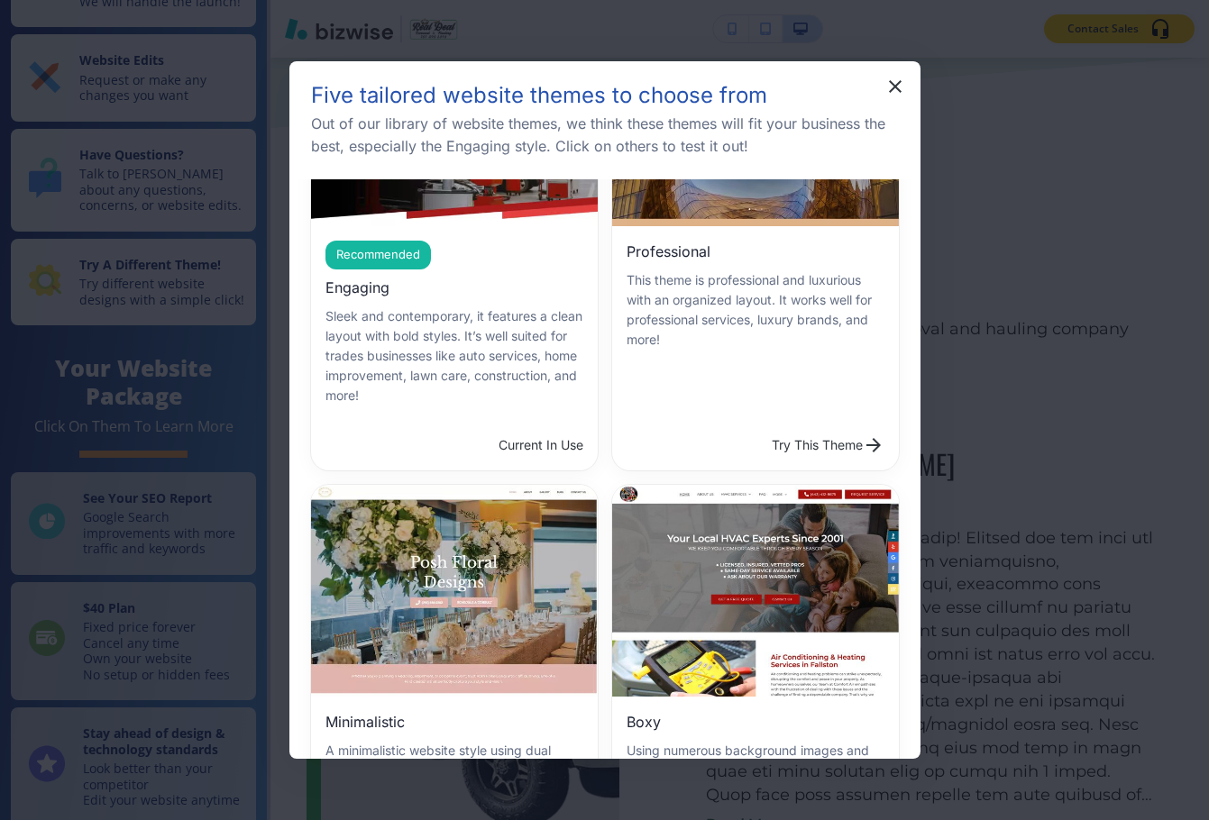
scroll to position [0, 0]
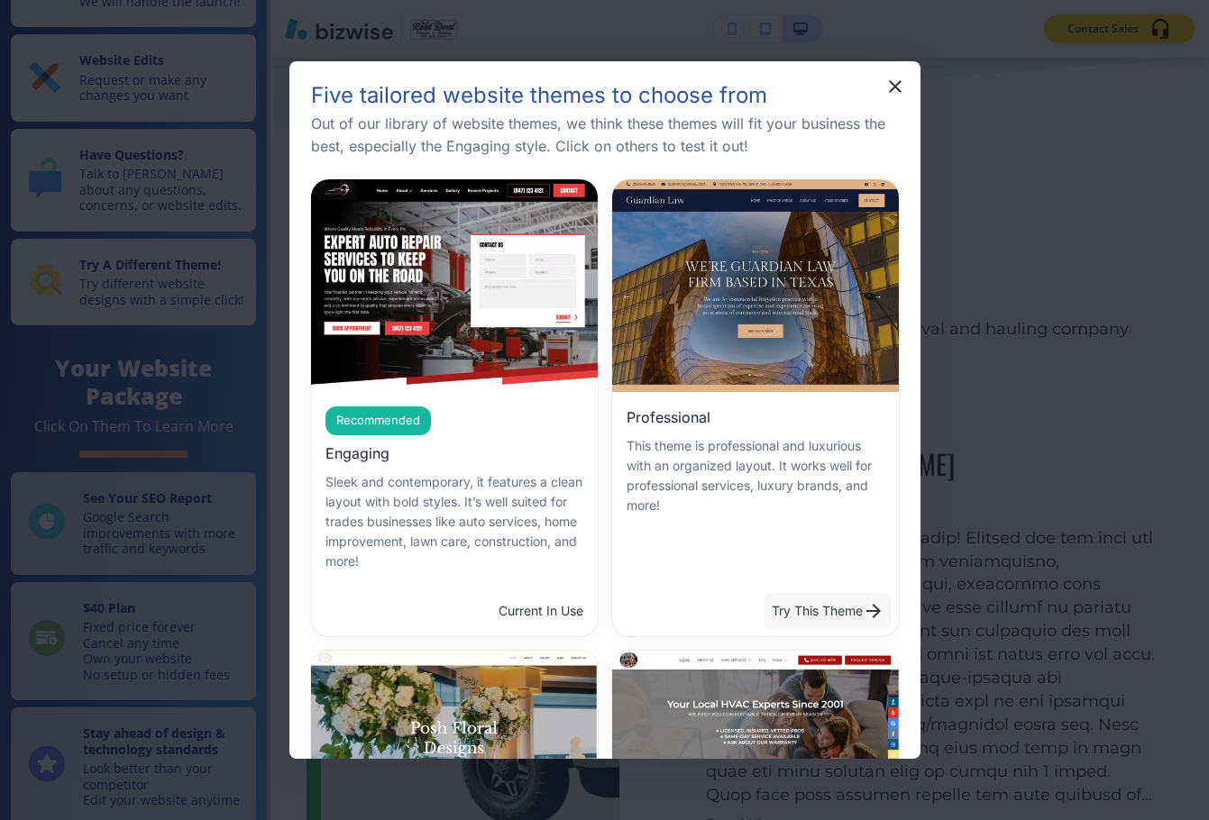
click at [797, 612] on button "Try This Theme" at bounding box center [827, 611] width 127 height 36
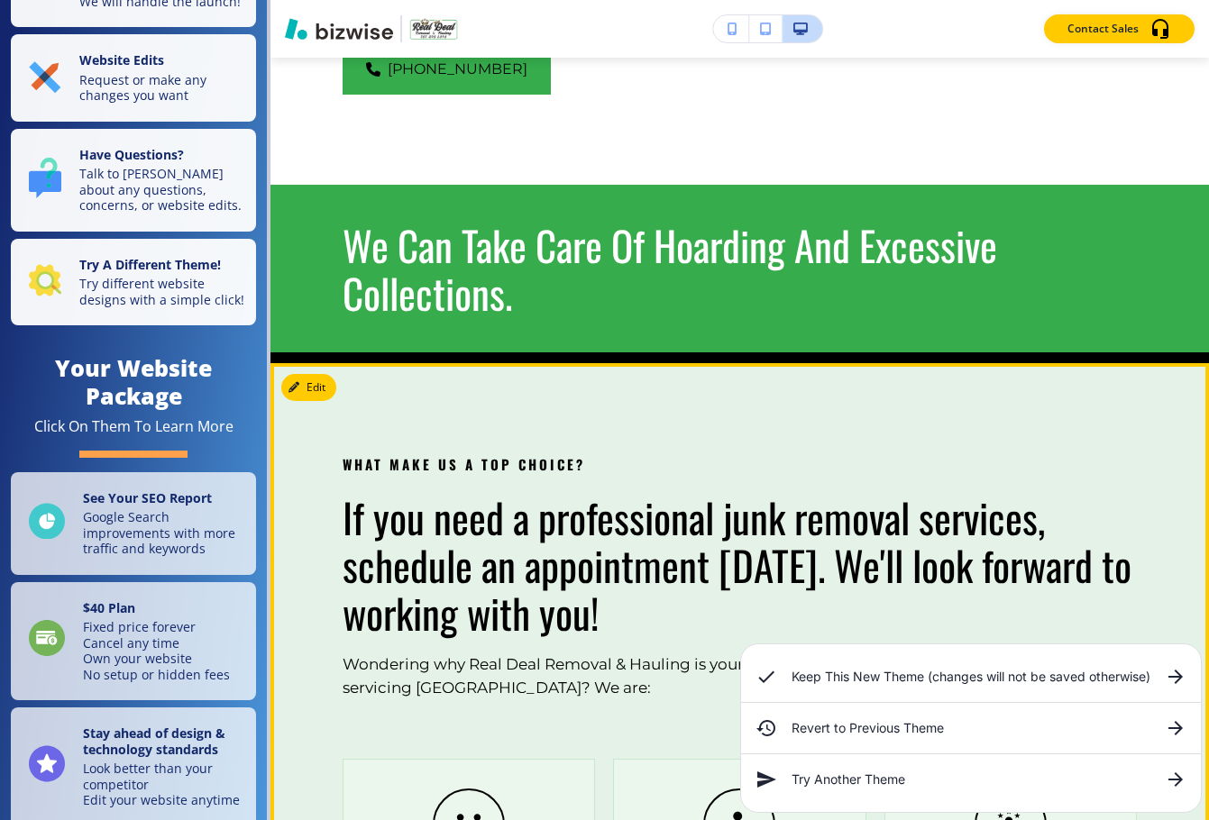
scroll to position [1805, 0]
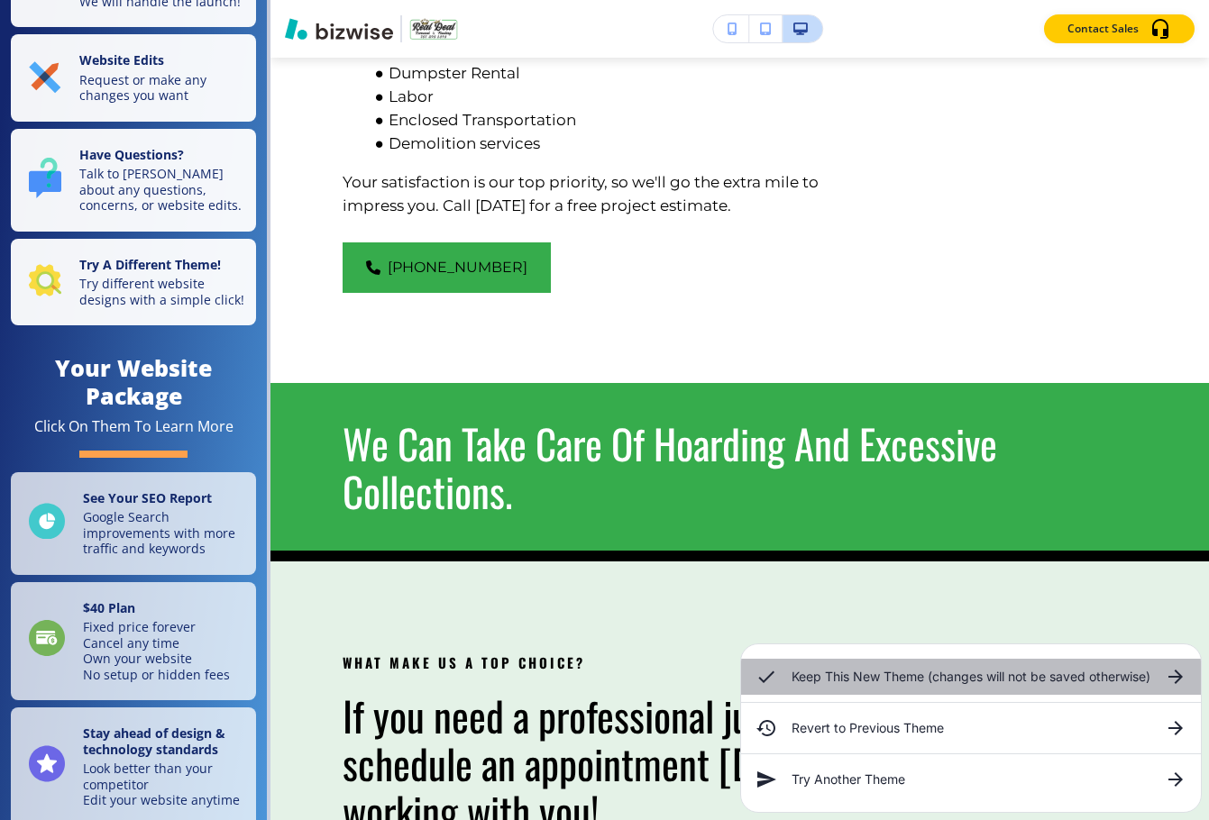
click at [873, 682] on h6 "Keep This New Theme (changes will not be saved otherwise)" at bounding box center [970, 677] width 359 height 20
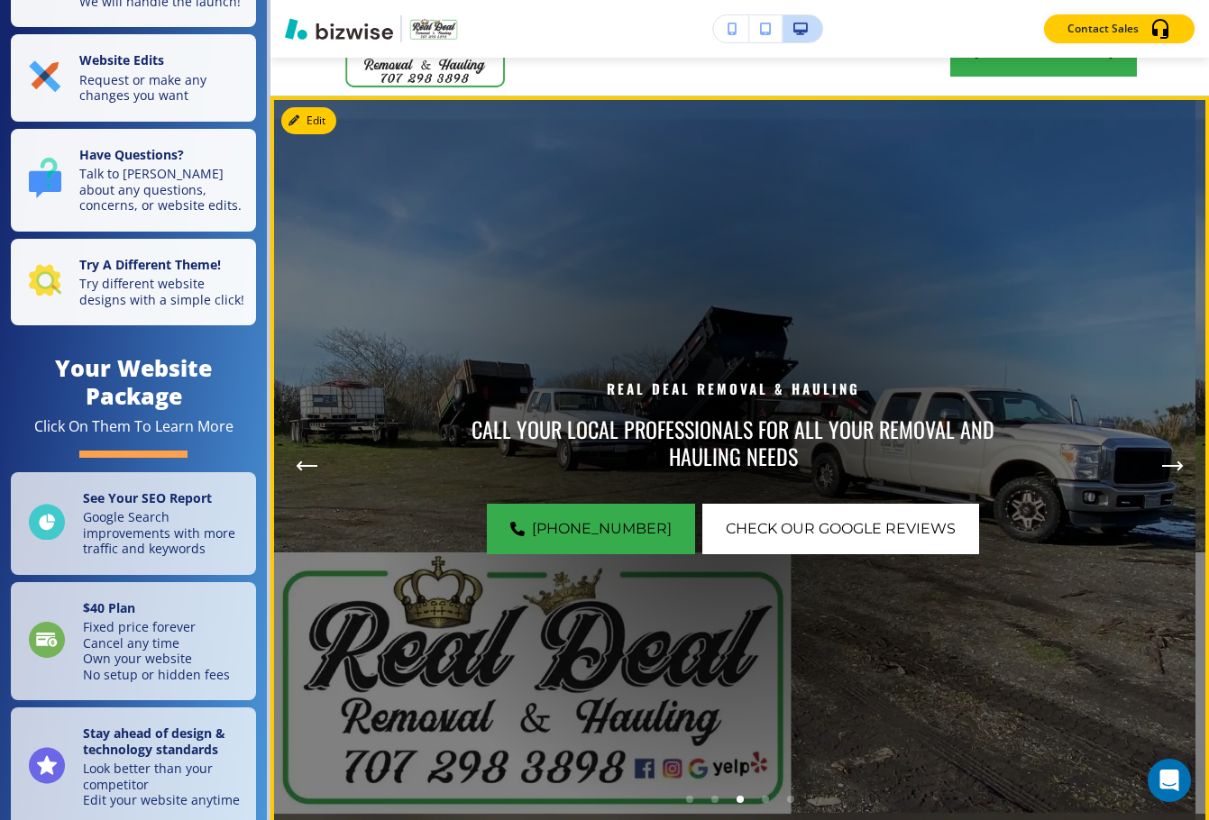
scroll to position [0, 0]
